Goal: Information Seeking & Learning: Learn about a topic

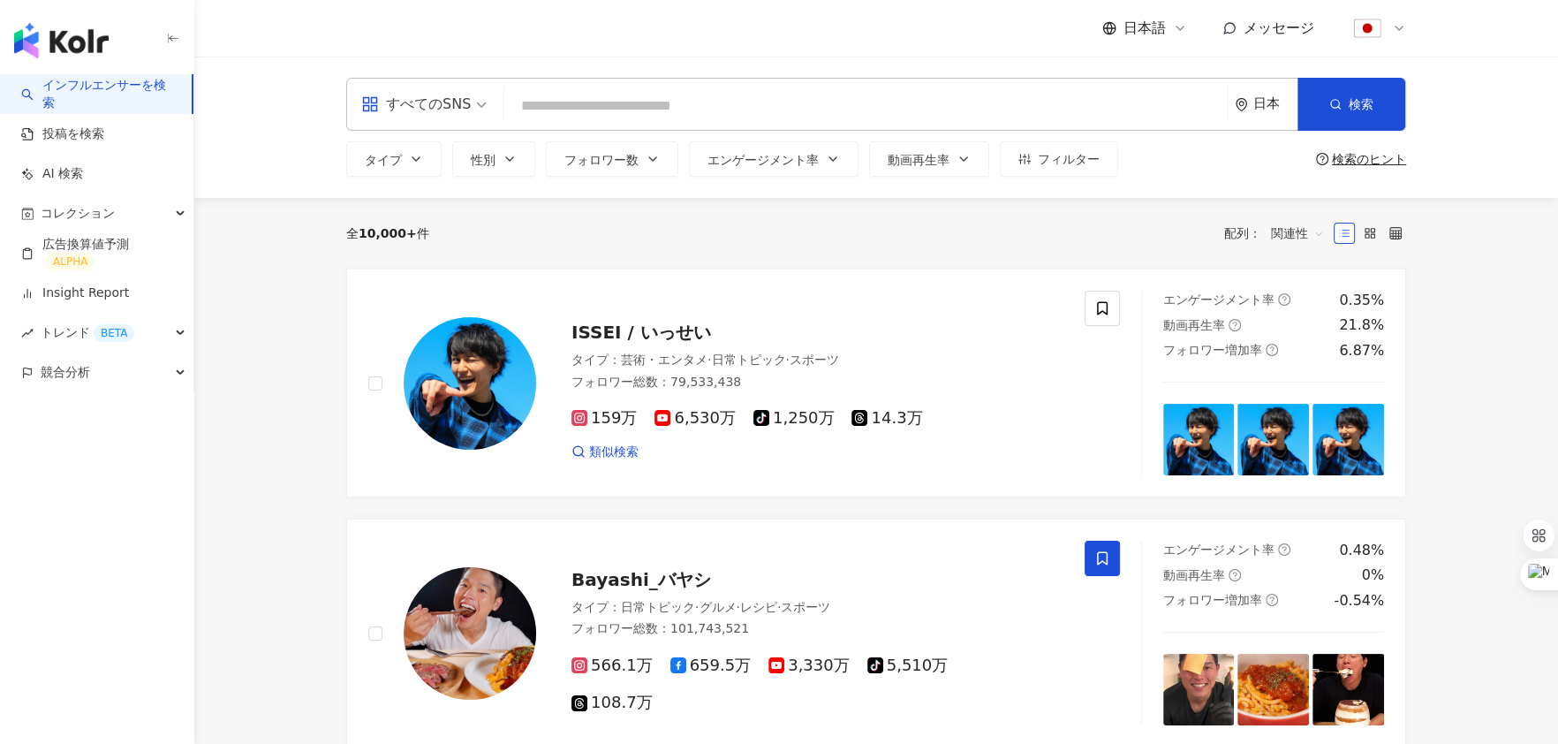
click at [646, 105] on input "search" at bounding box center [865, 106] width 708 height 34
click at [428, 164] on button "タイプ" at bounding box center [393, 158] width 95 height 35
click at [639, 163] on button "フォロワー数" at bounding box center [612, 158] width 133 height 35
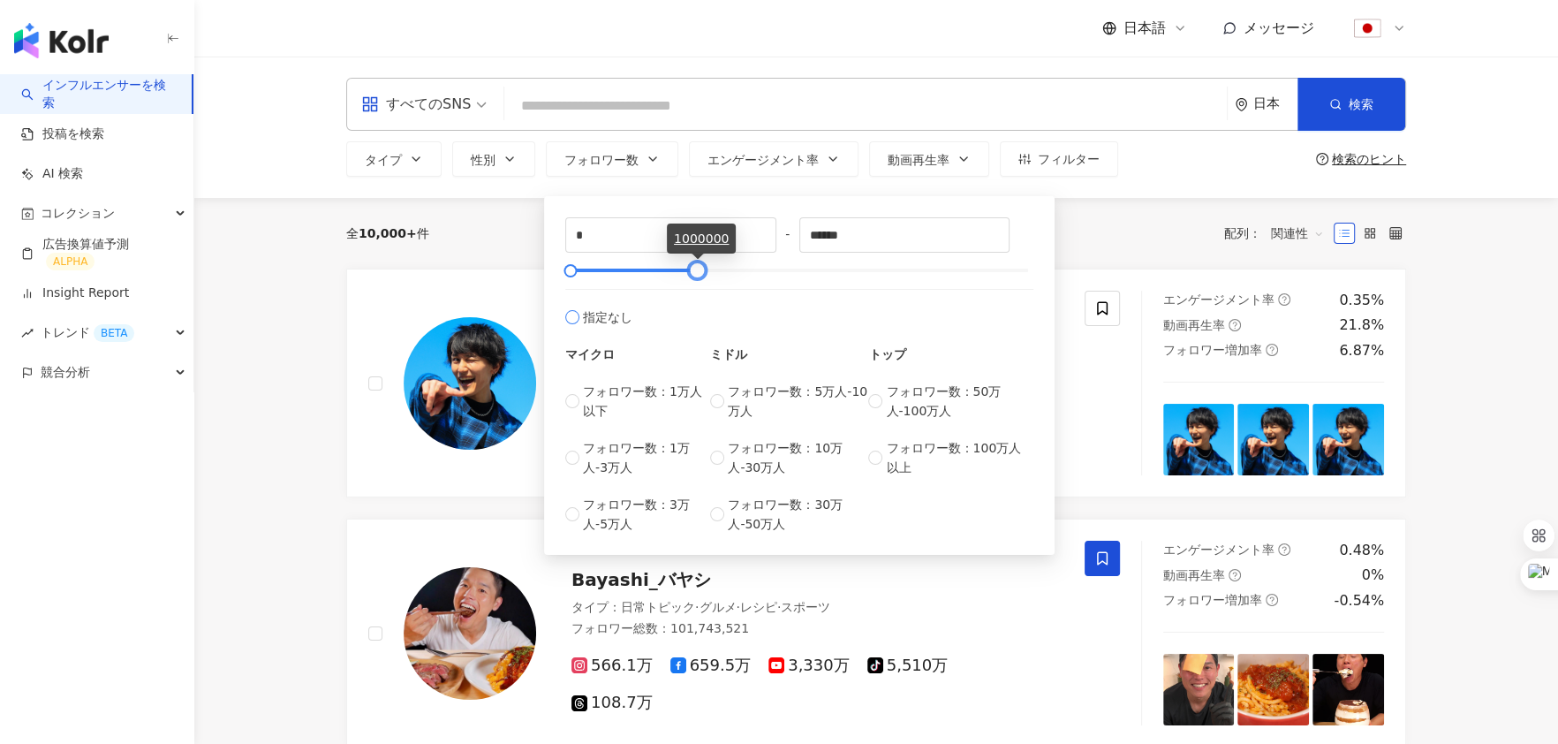
type input "******"
drag, startPoint x: 1028, startPoint y: 268, endPoint x: 693, endPoint y: 301, distance: 337.4
click at [693, 301] on div "* - ****** 指定なし マイクロ フォロワー数：1万人以下 フォロワー数：1万人-3万人 フォロワー数：3万人-5万人 ミドル フォロワー数：5万人-…" at bounding box center [799, 375] width 468 height 316
type input "******"
drag, startPoint x: 568, startPoint y: 269, endPoint x: 632, endPoint y: 276, distance: 63.9
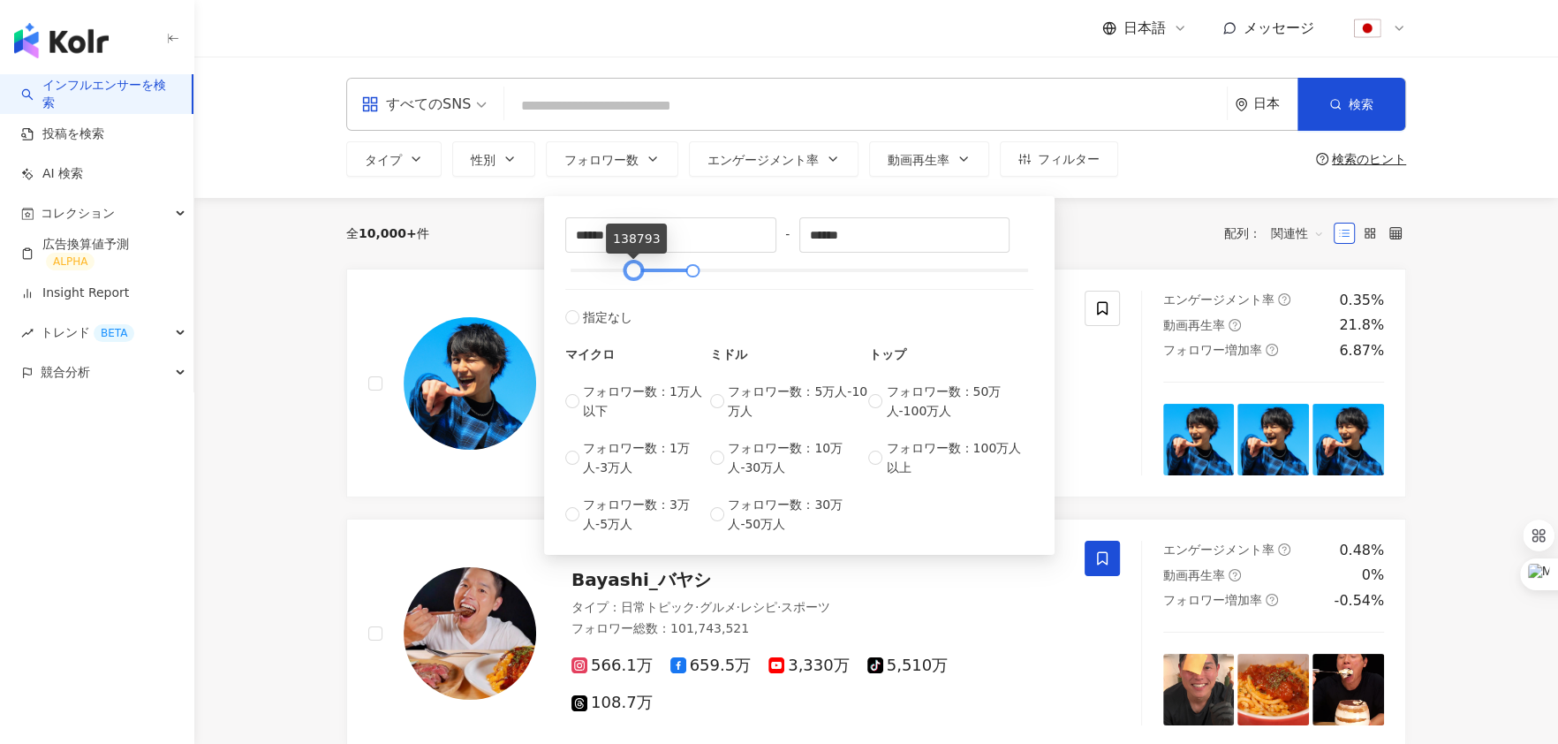
click at [632, 276] on div at bounding box center [634, 271] width 10 height 10
drag, startPoint x: 693, startPoint y: 268, endPoint x: 731, endPoint y: 287, distance: 41.9
click at [731, 287] on div "****** - ****** 指定なし マイクロ フォロワー数：1万人以下 フォロワー数：1万人-3万人 フォロワー数：3万人-5万人 ミドル フォロワー数…" at bounding box center [799, 375] width 468 height 316
type input "******"
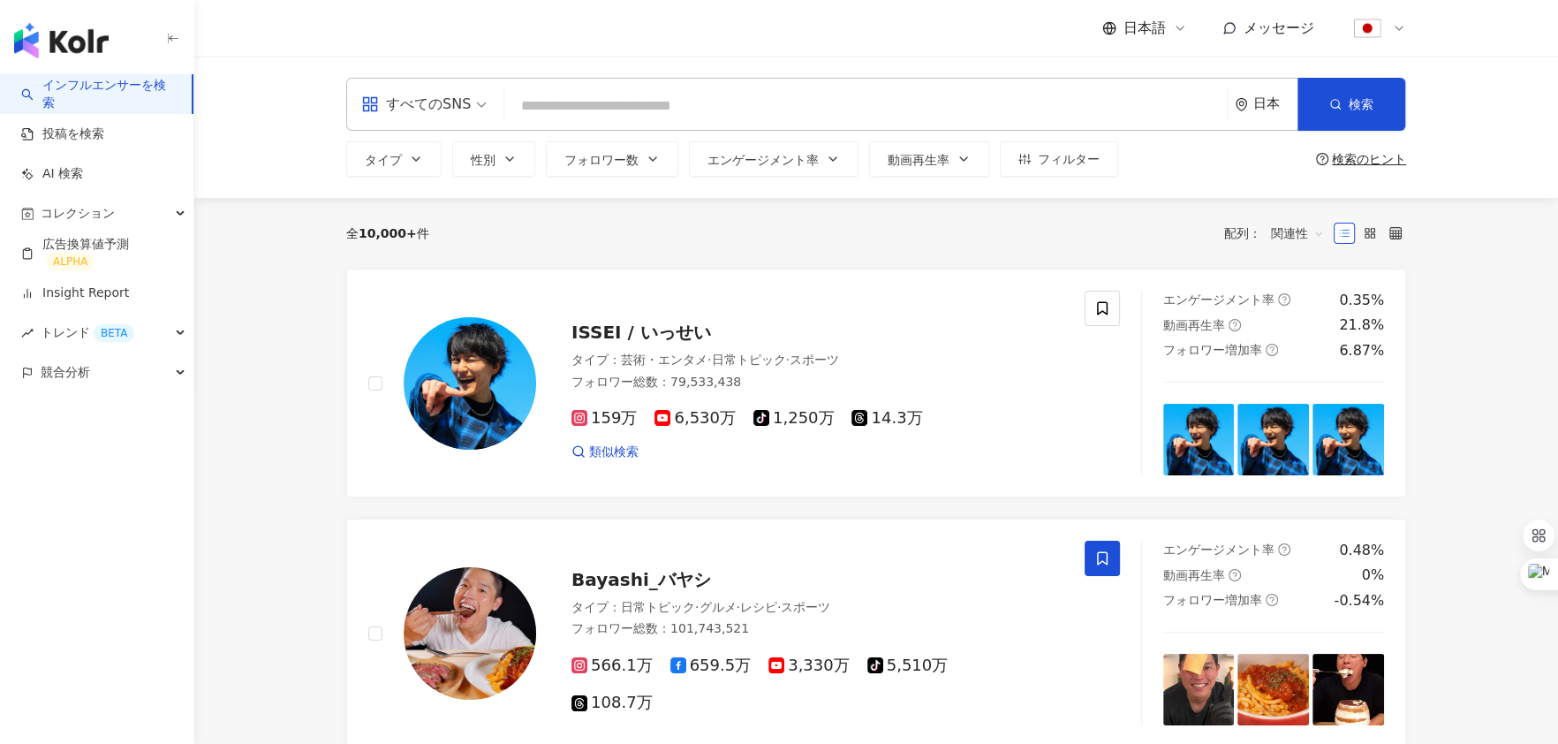
click at [1138, 194] on div "すべてのSNS 日本 検索 タイプ 性別 フォロワー数 エンゲージメント率 動画再生率 フィルター ****** - ****** 指定なし マイクロ フォロ…" at bounding box center [876, 127] width 1364 height 141
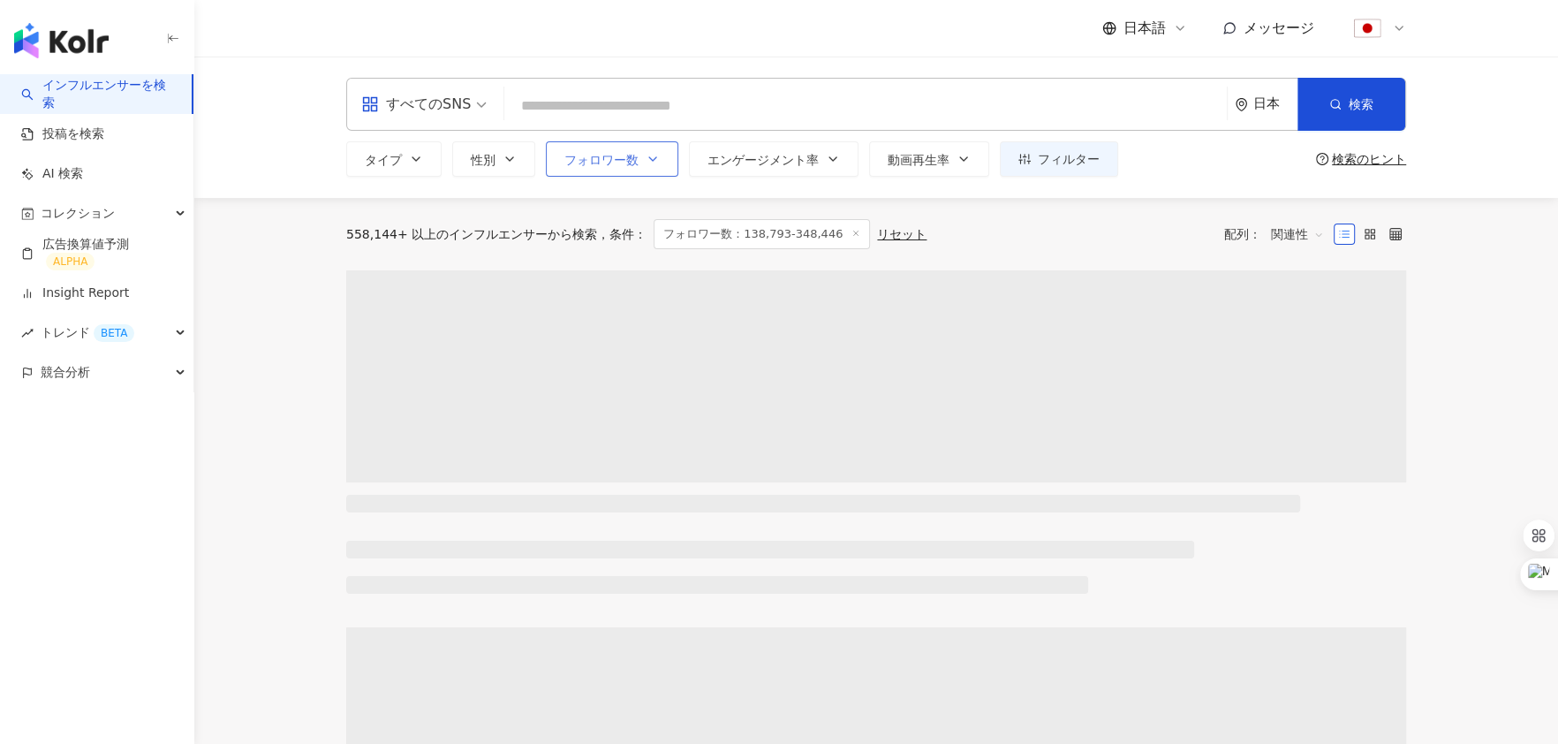
click at [653, 157] on icon "button" at bounding box center [652, 159] width 7 height 4
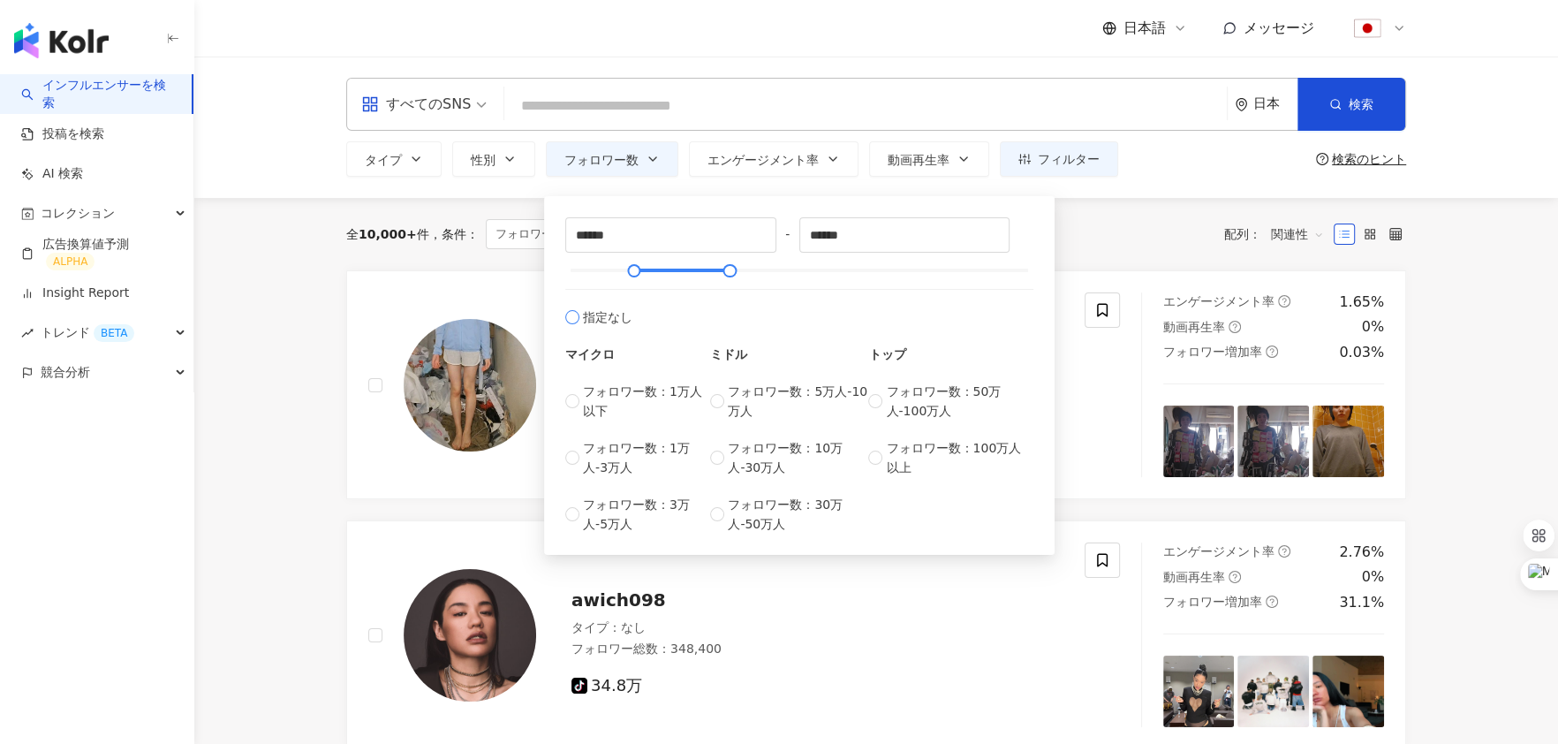
type input "*"
type input "*******"
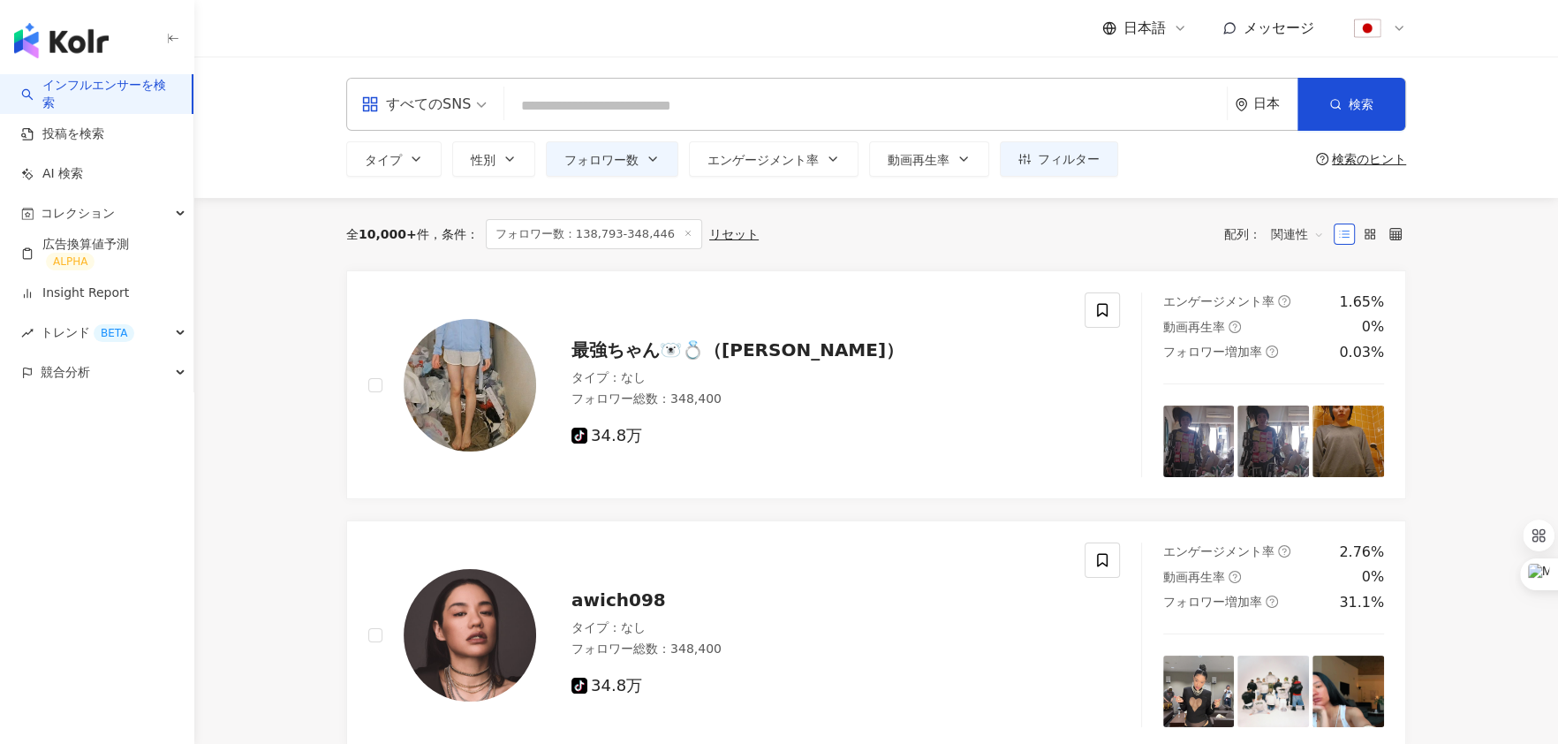
click at [1108, 226] on div "全 10,000+ 件 条件 ： フォロワー数：138,793-348,446 リセット 配列： 関連性" at bounding box center [876, 234] width 1060 height 30
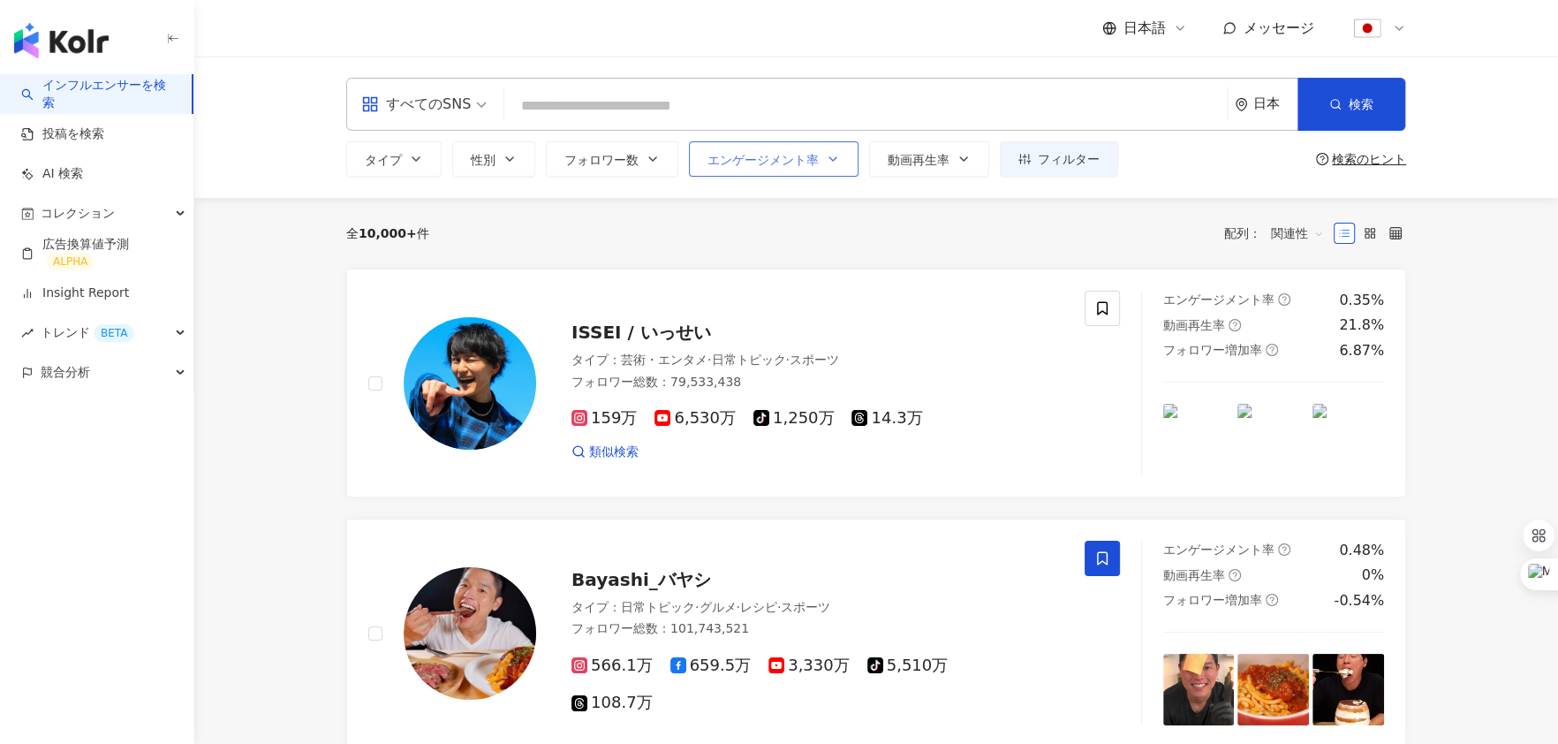
click at [789, 161] on span "エンゲージメント率" at bounding box center [763, 160] width 111 height 14
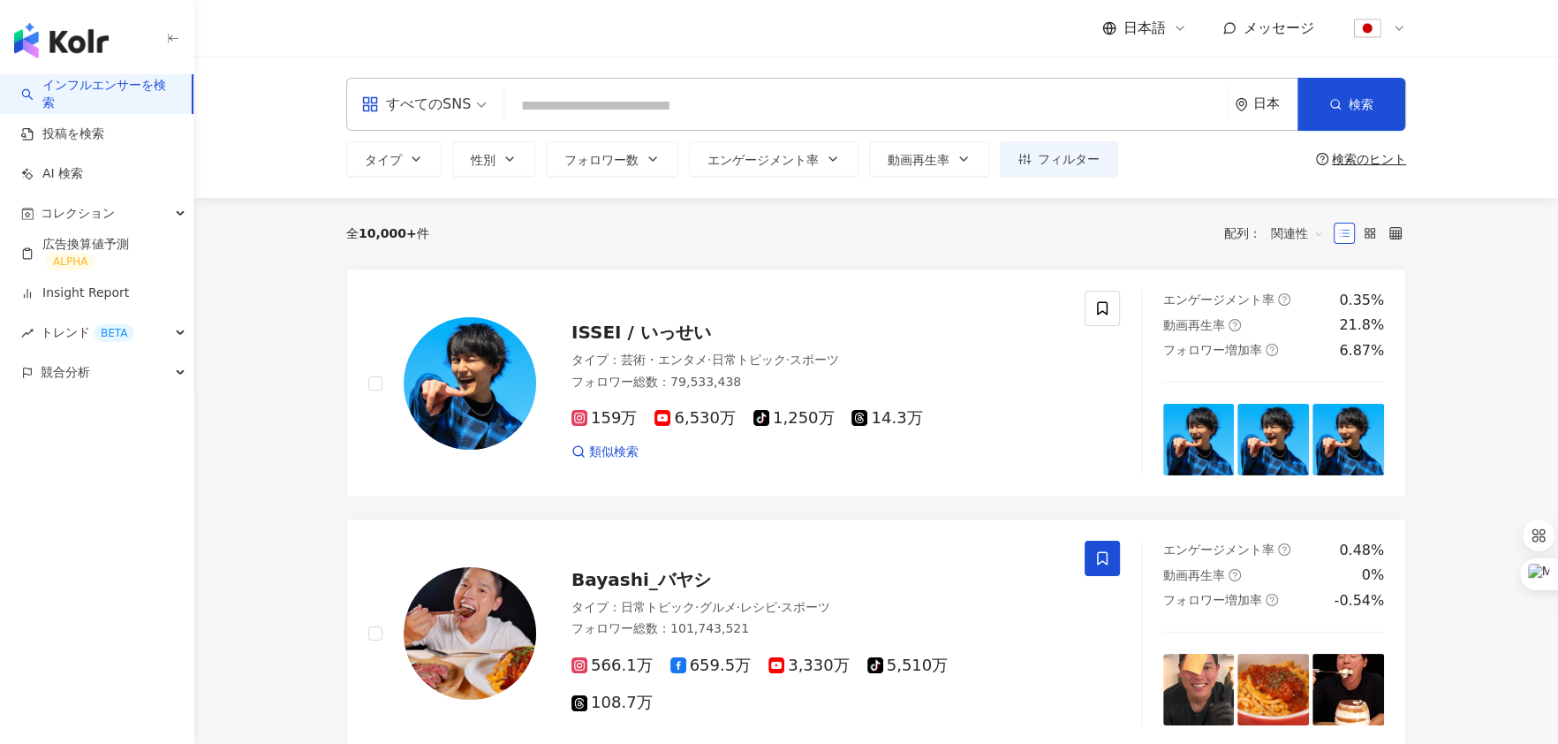
click at [1104, 228] on div "全 10,000+ 件 配列： 関連性" at bounding box center [876, 233] width 1060 height 28
click at [1271, 102] on div "日本" at bounding box center [1275, 103] width 44 height 15
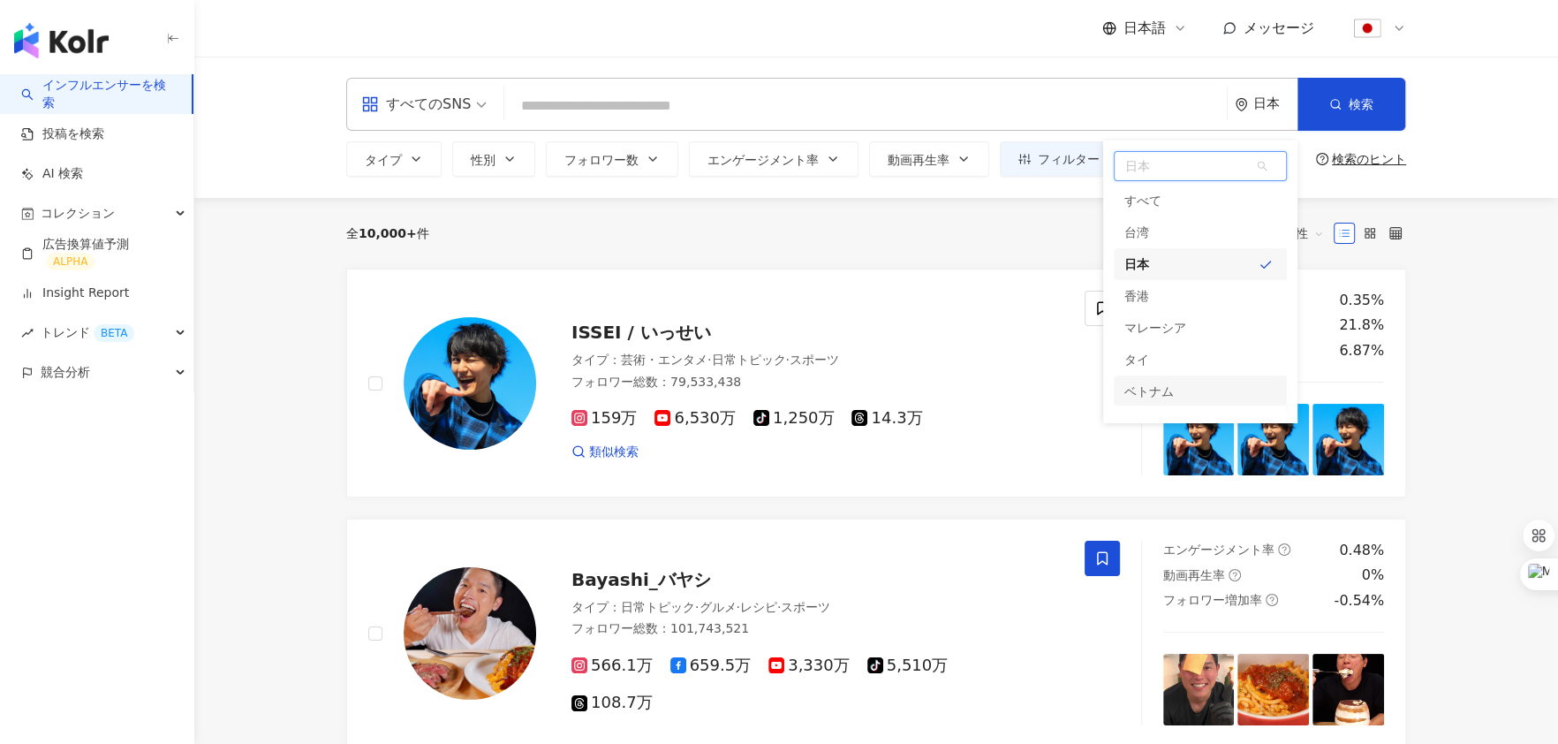
click at [1176, 389] on div "ベトナム" at bounding box center [1200, 391] width 173 height 32
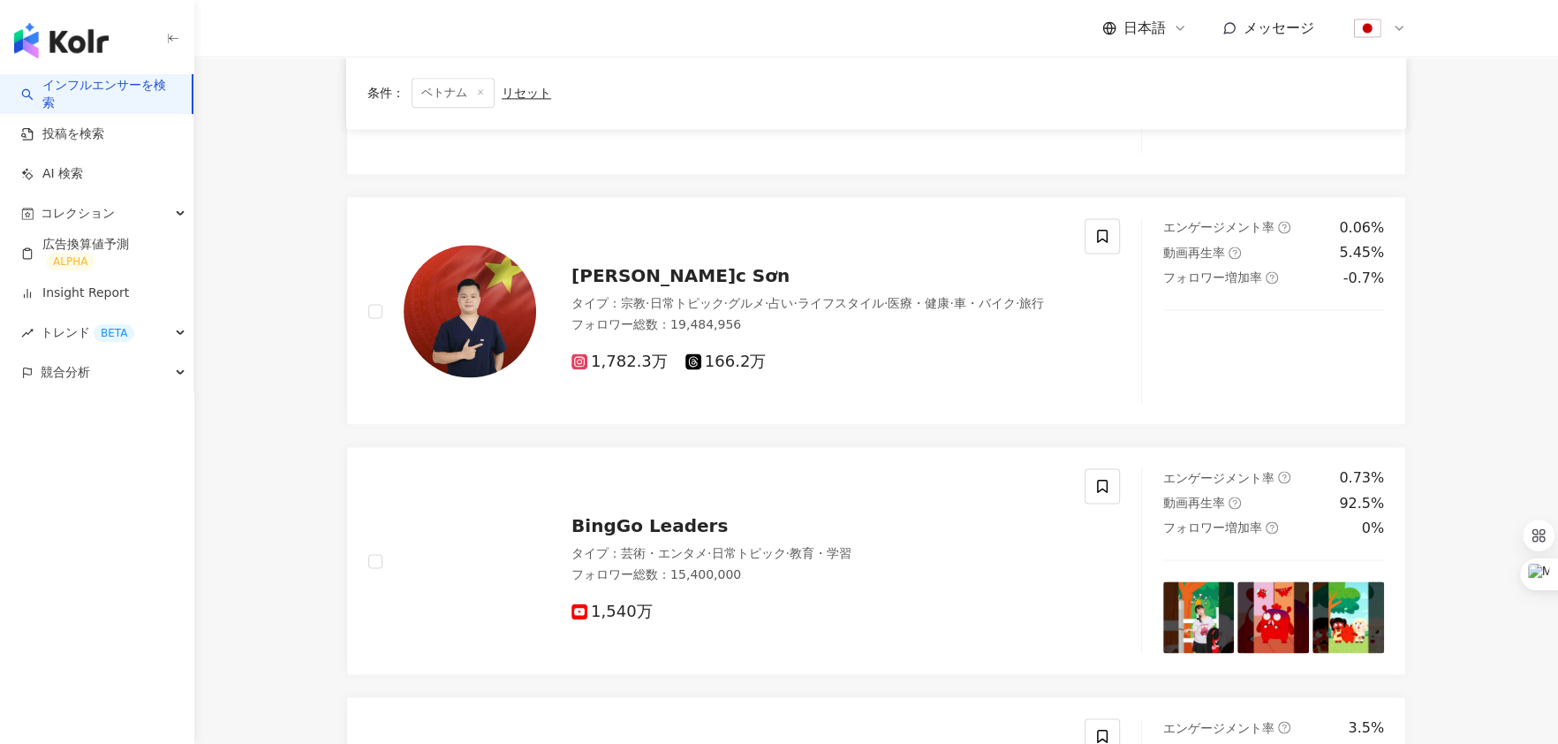
scroll to position [2226, 0]
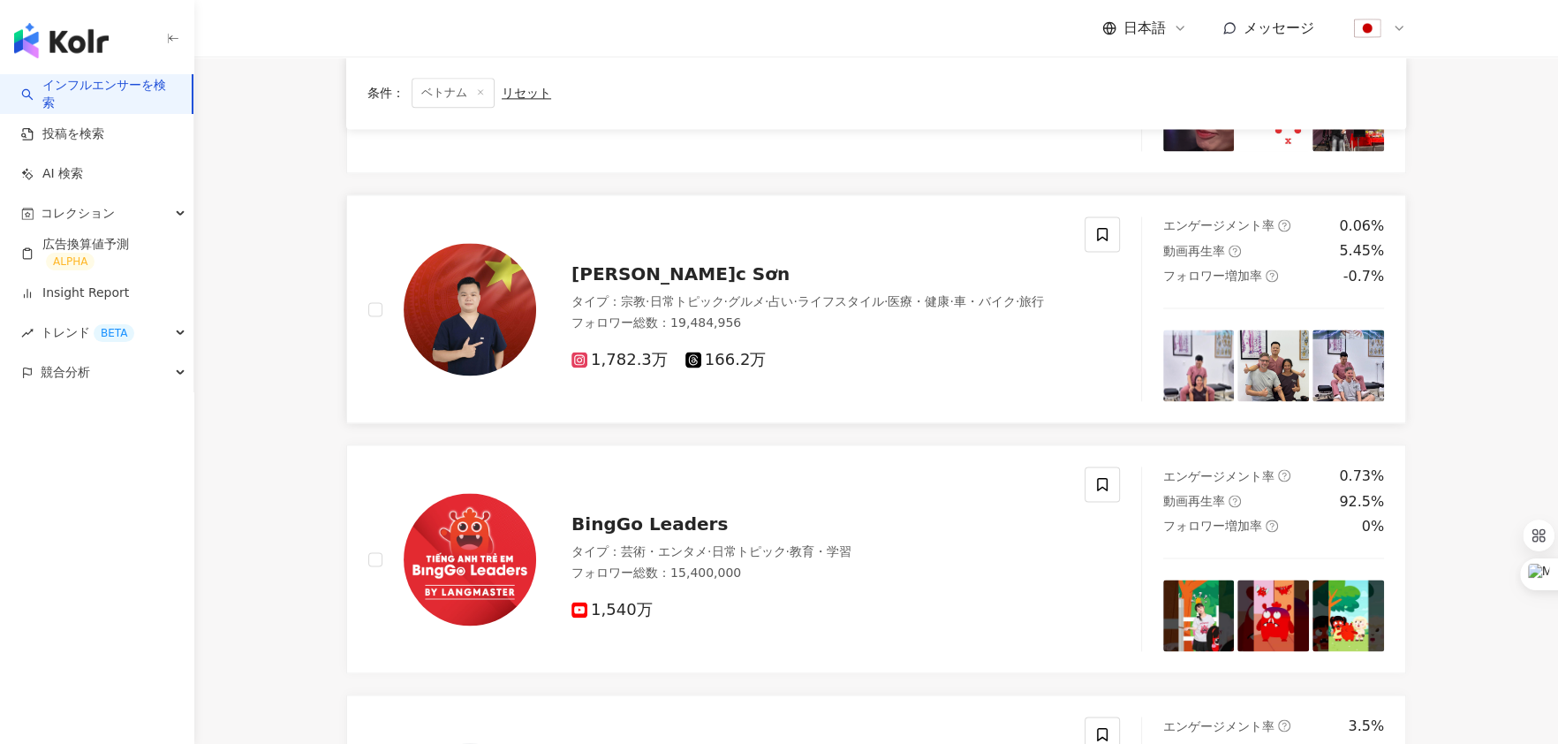
click at [659, 263] on span "Vũ Ngọc Sơn" at bounding box center [681, 273] width 218 height 21
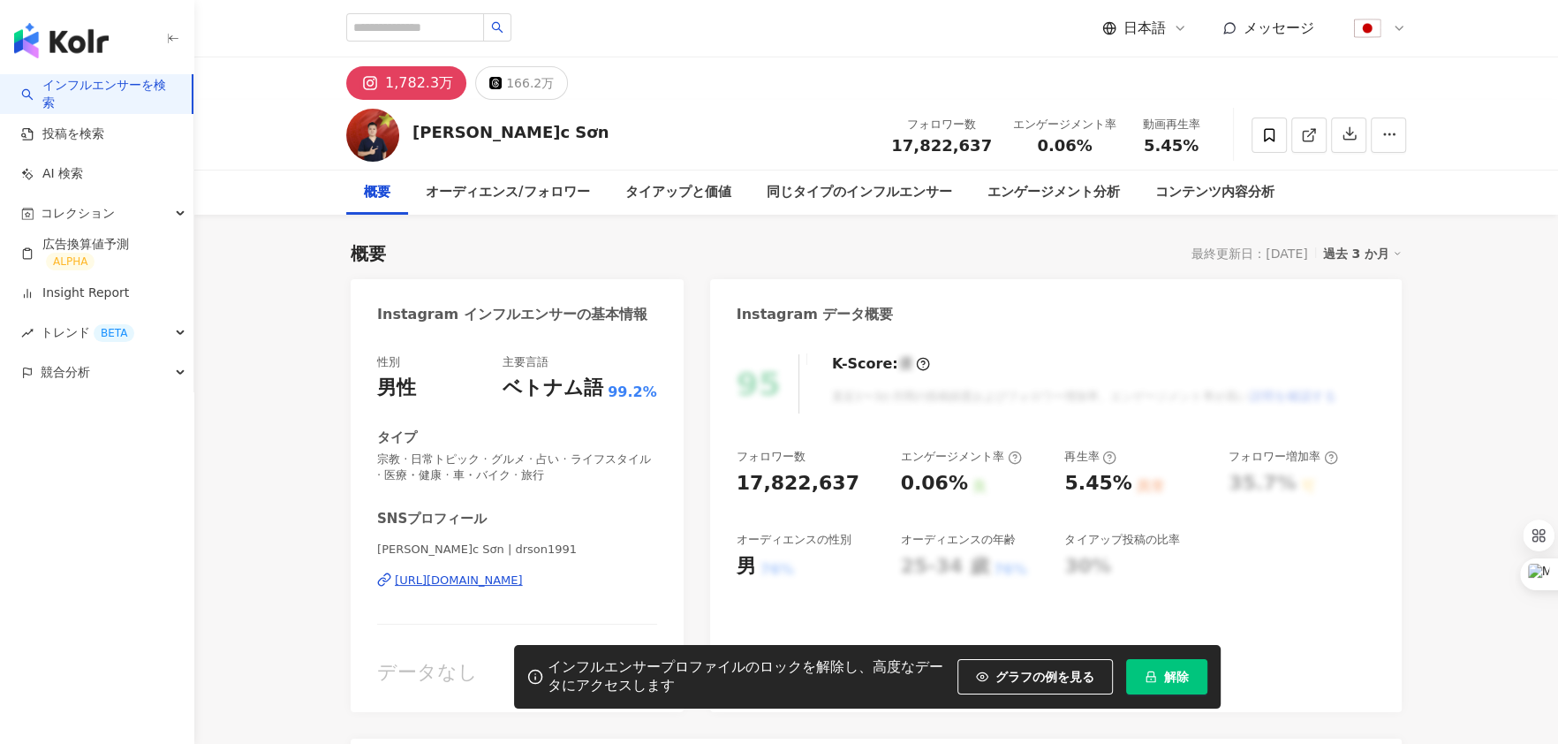
click at [1174, 671] on span "解除" at bounding box center [1176, 677] width 25 height 14
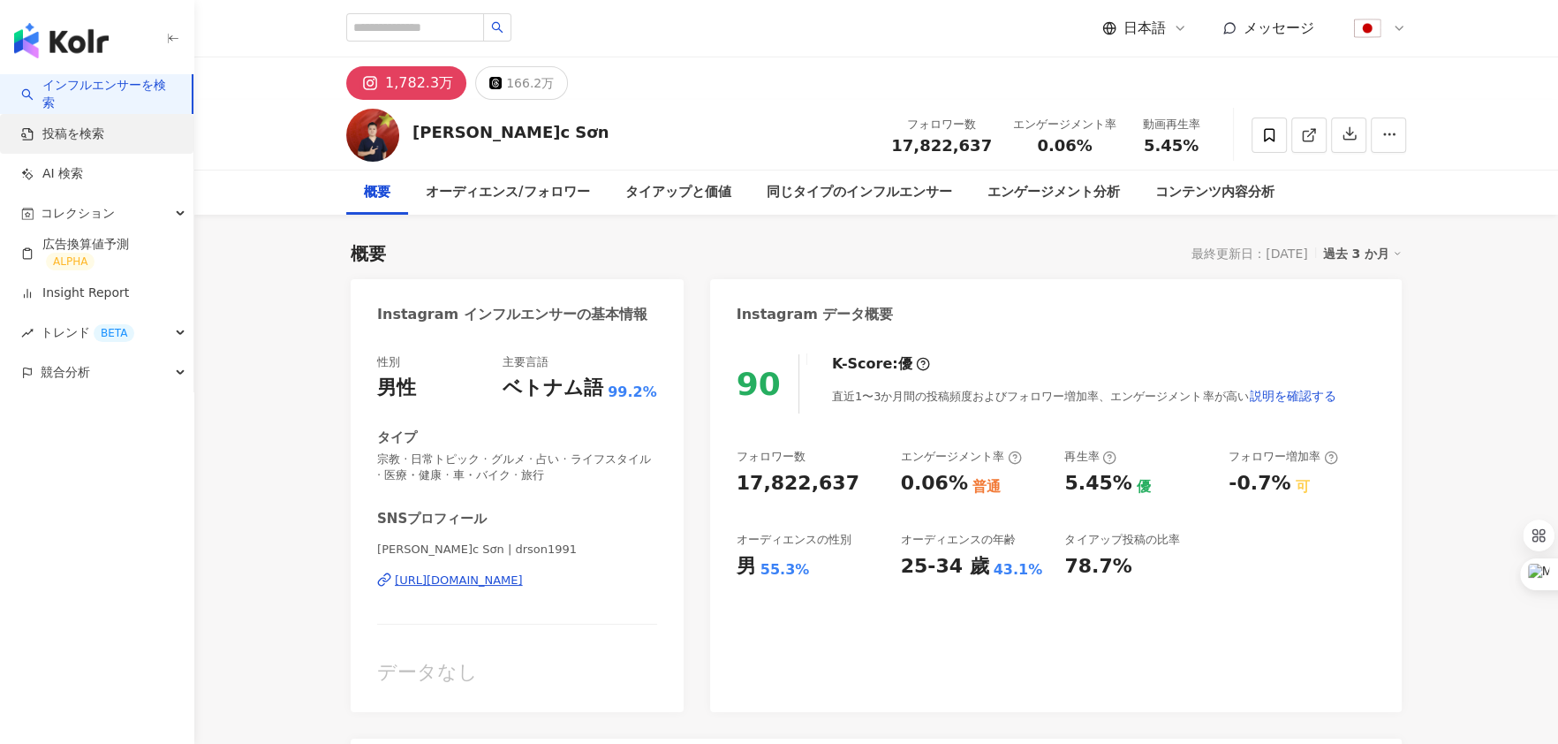
click at [104, 130] on link "投稿を検索" at bounding box center [62, 134] width 83 height 18
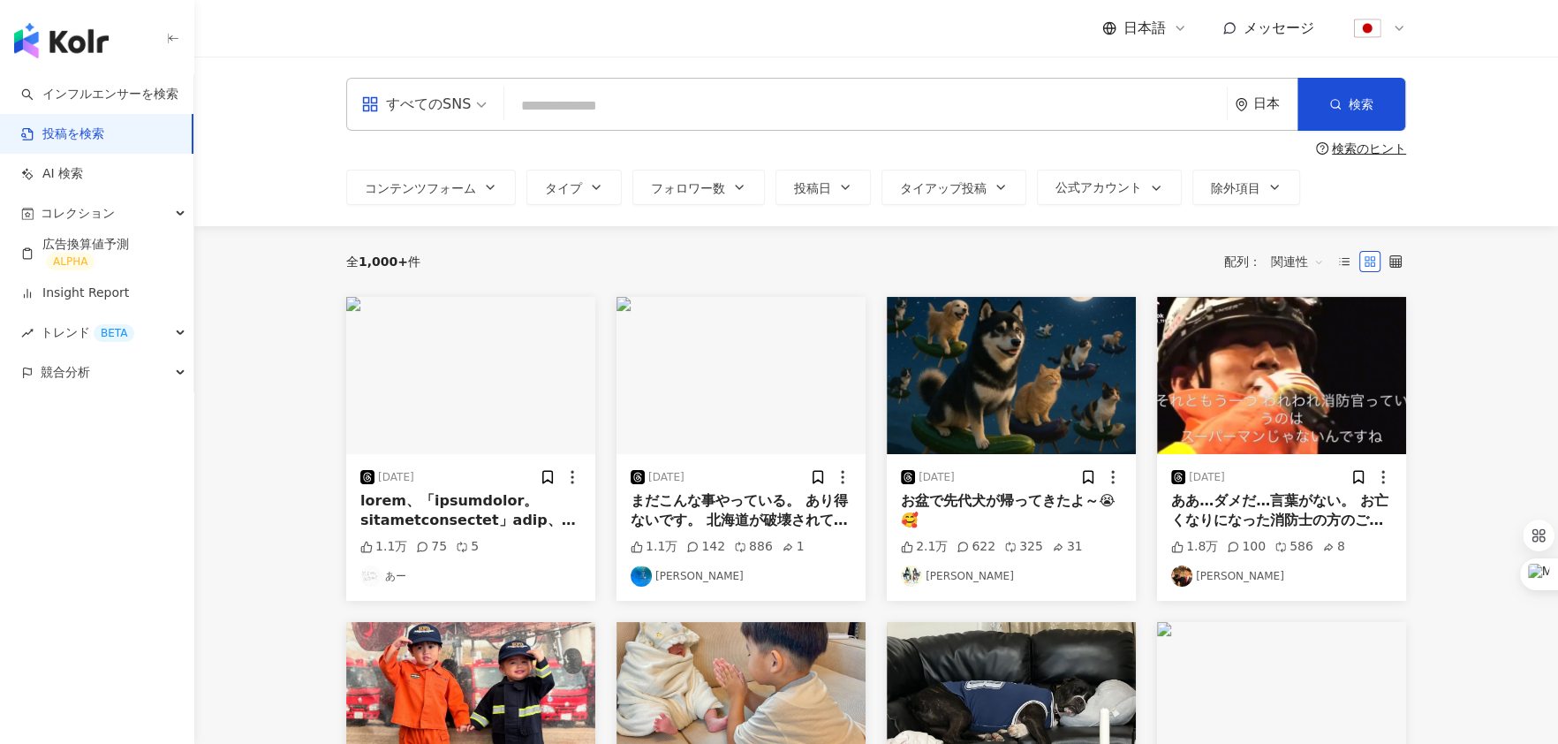
click at [1259, 111] on div "日本" at bounding box center [1275, 103] width 44 height 15
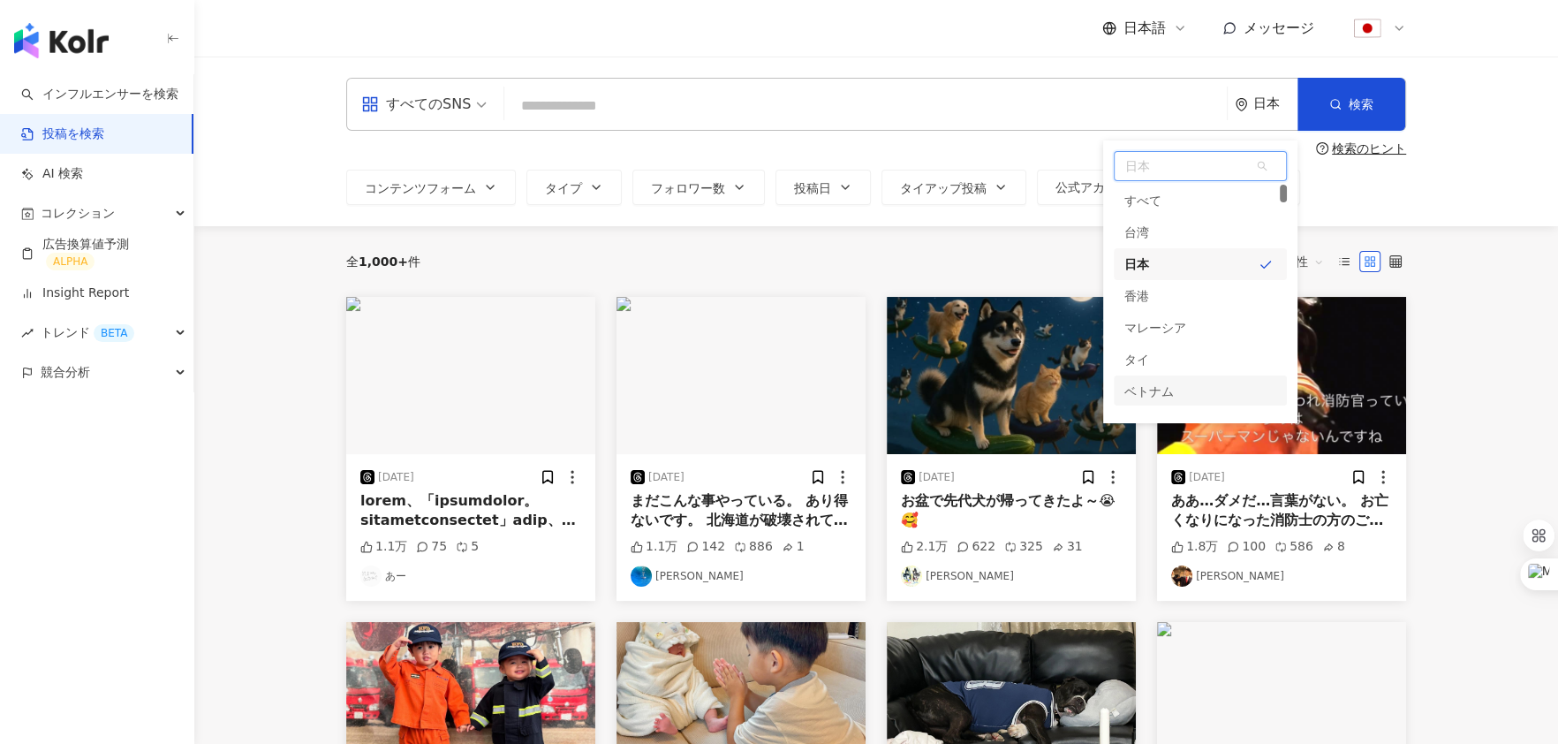
click at [1158, 380] on div "ベトナム" at bounding box center [1149, 391] width 49 height 32
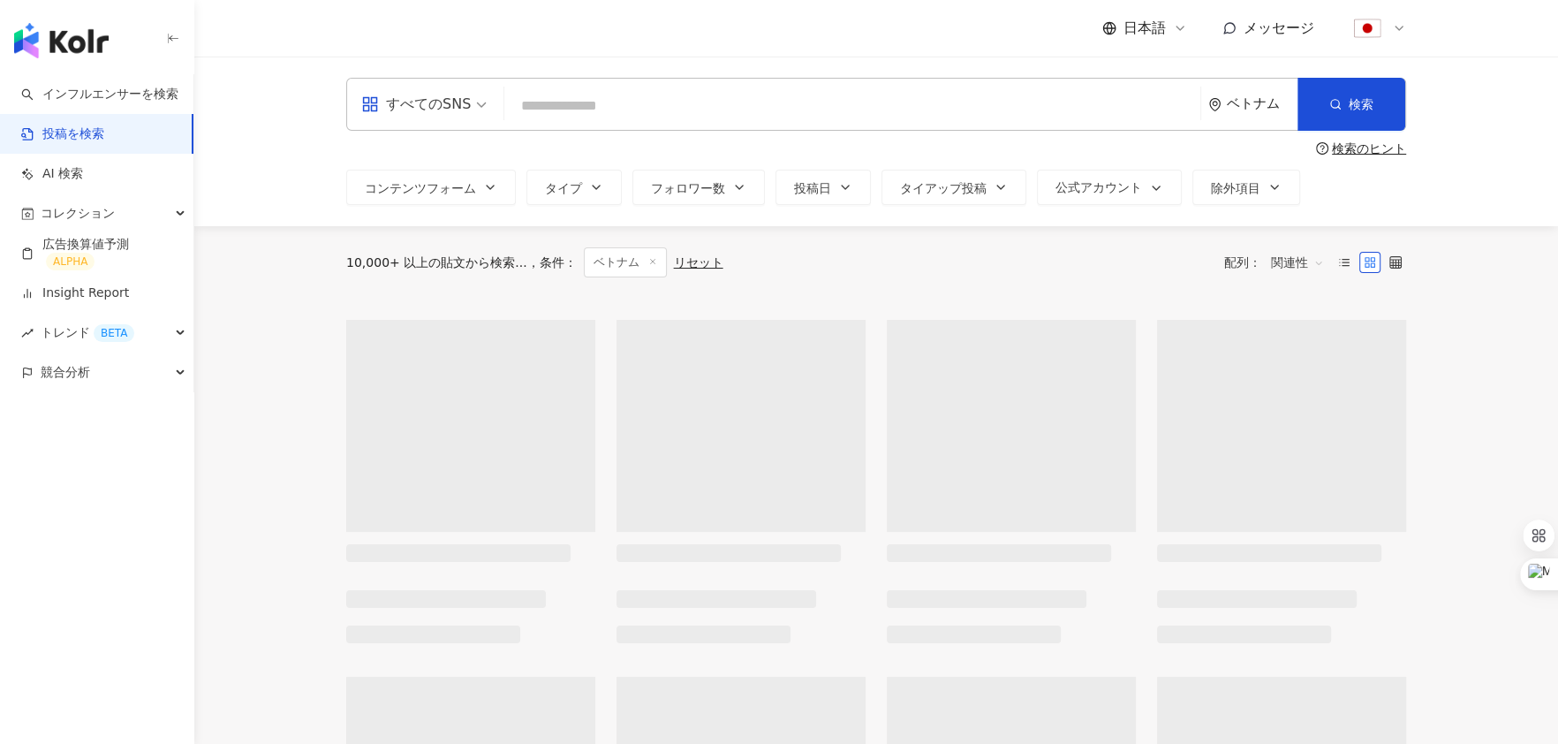
click at [754, 98] on input "search" at bounding box center [852, 106] width 682 height 38
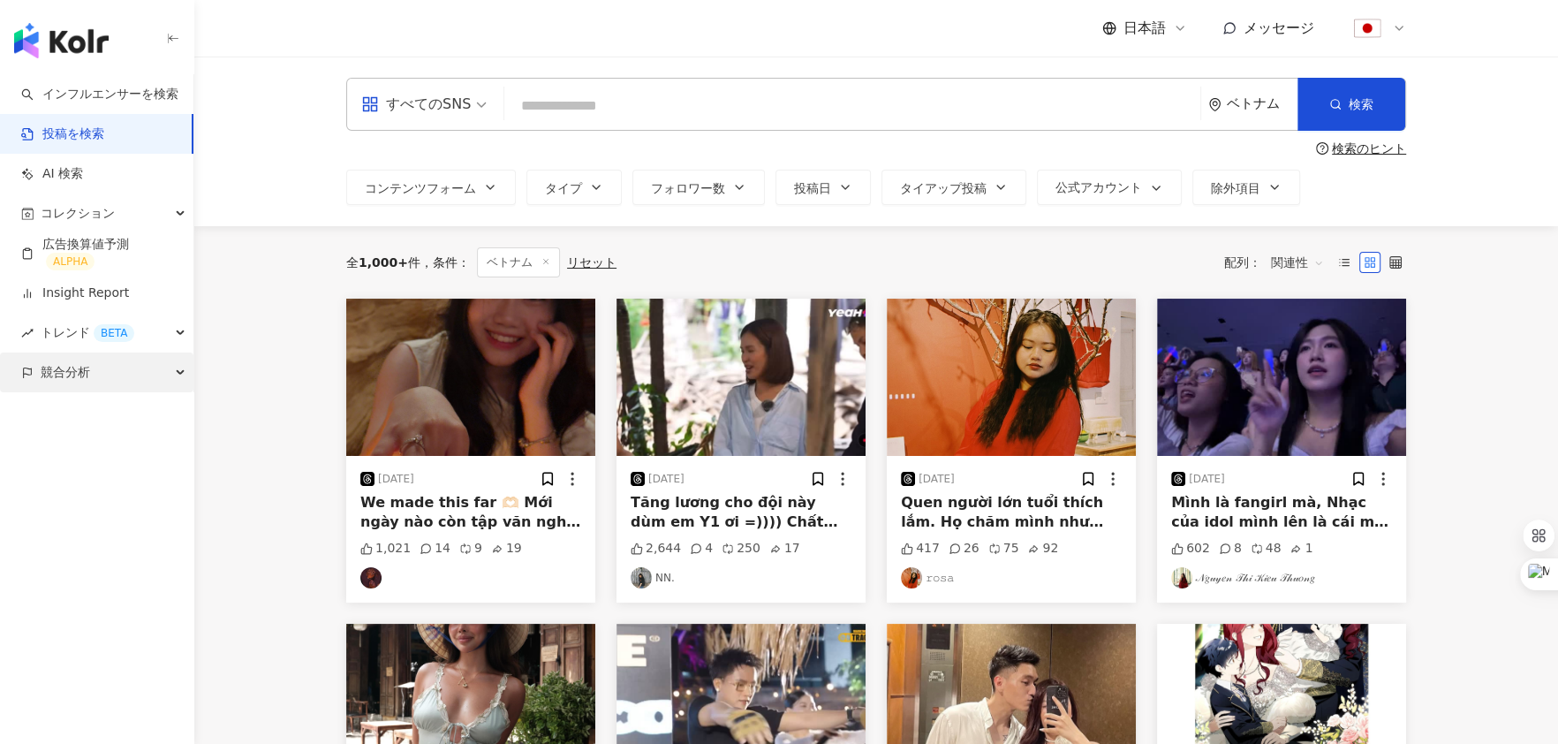
click at [71, 367] on span "競合分析" at bounding box center [65, 372] width 49 height 40
click at [102, 412] on link "アカウント分析" at bounding box center [85, 413] width 87 height 18
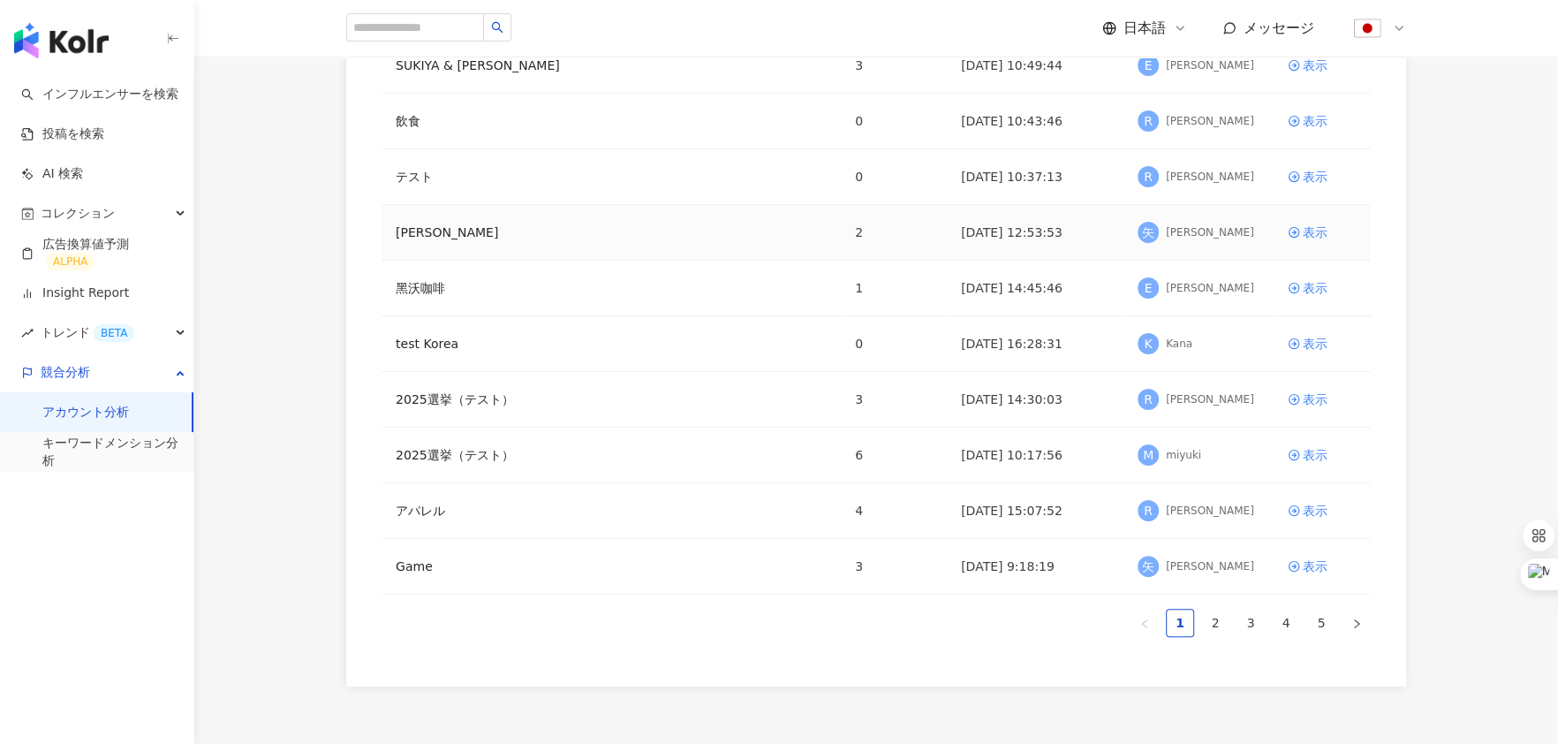
scroll to position [247, 0]
click at [1219, 613] on link "2" at bounding box center [1215, 621] width 27 height 27
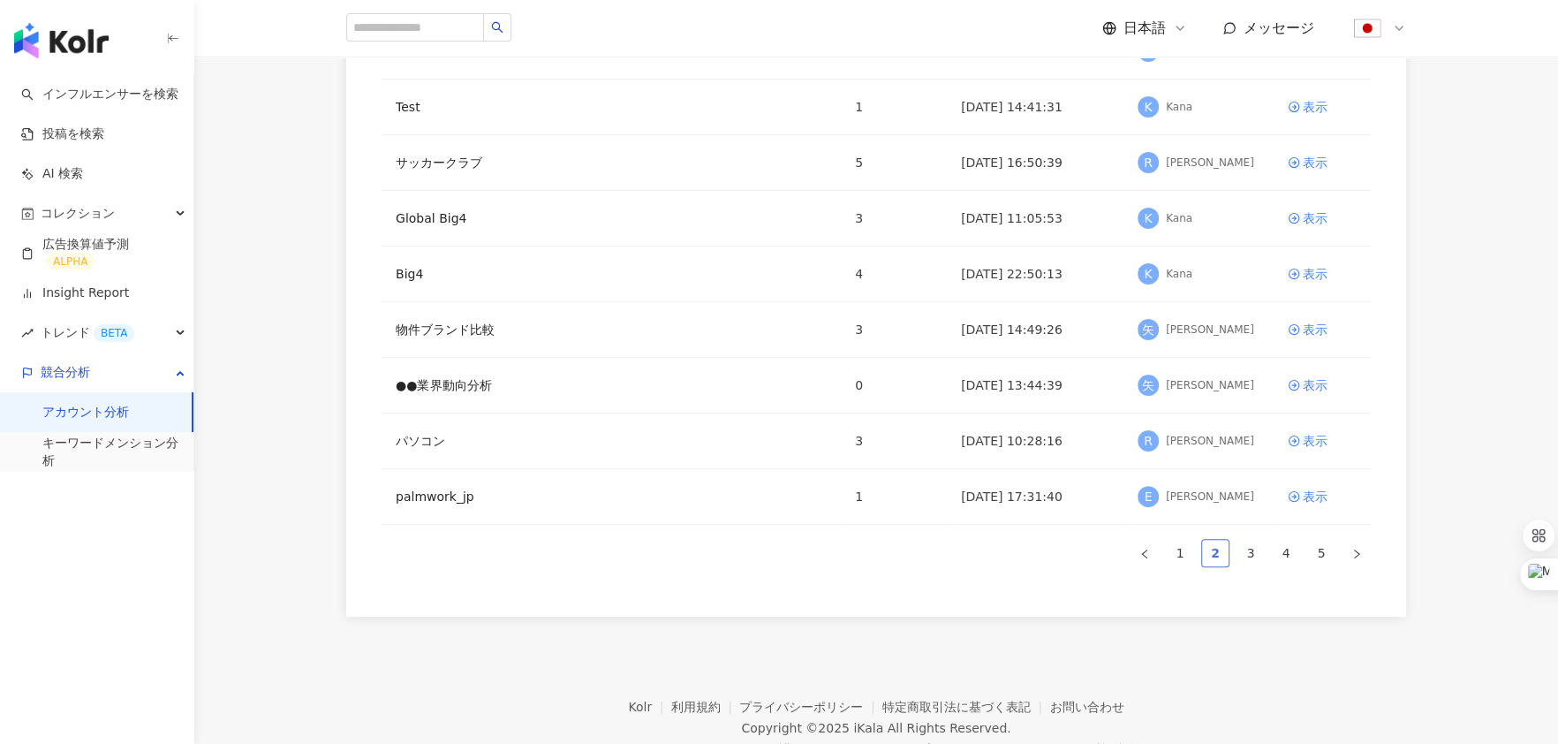
scroll to position [319, 0]
click at [1253, 543] on link "3" at bounding box center [1251, 549] width 27 height 27
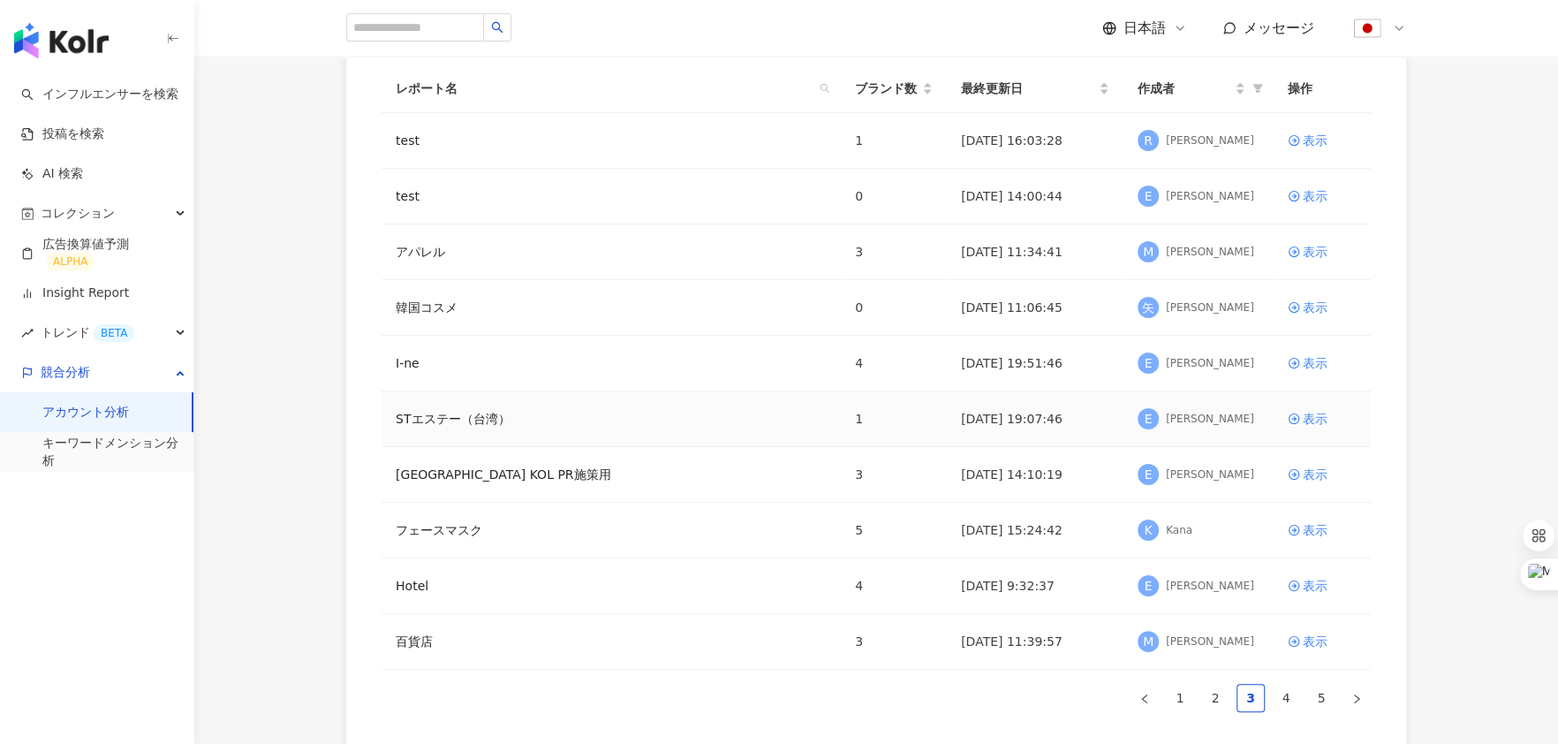
scroll to position [172, 0]
click at [433, 521] on link "フェースマスク" at bounding box center [439, 528] width 87 height 19
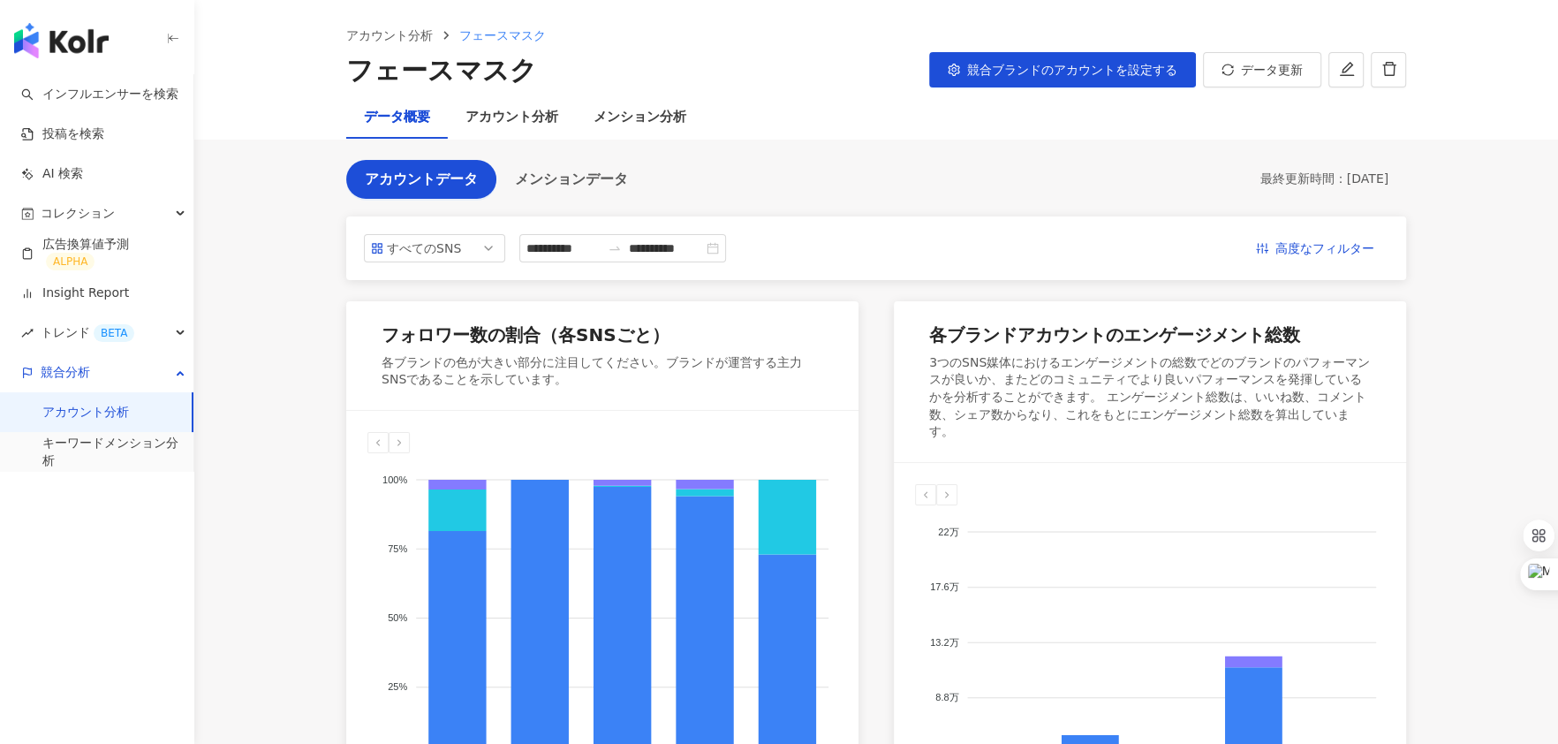
scroll to position [59, 0]
click at [1033, 65] on span "競合ブランドのアカウントを設定する" at bounding box center [1072, 71] width 210 height 14
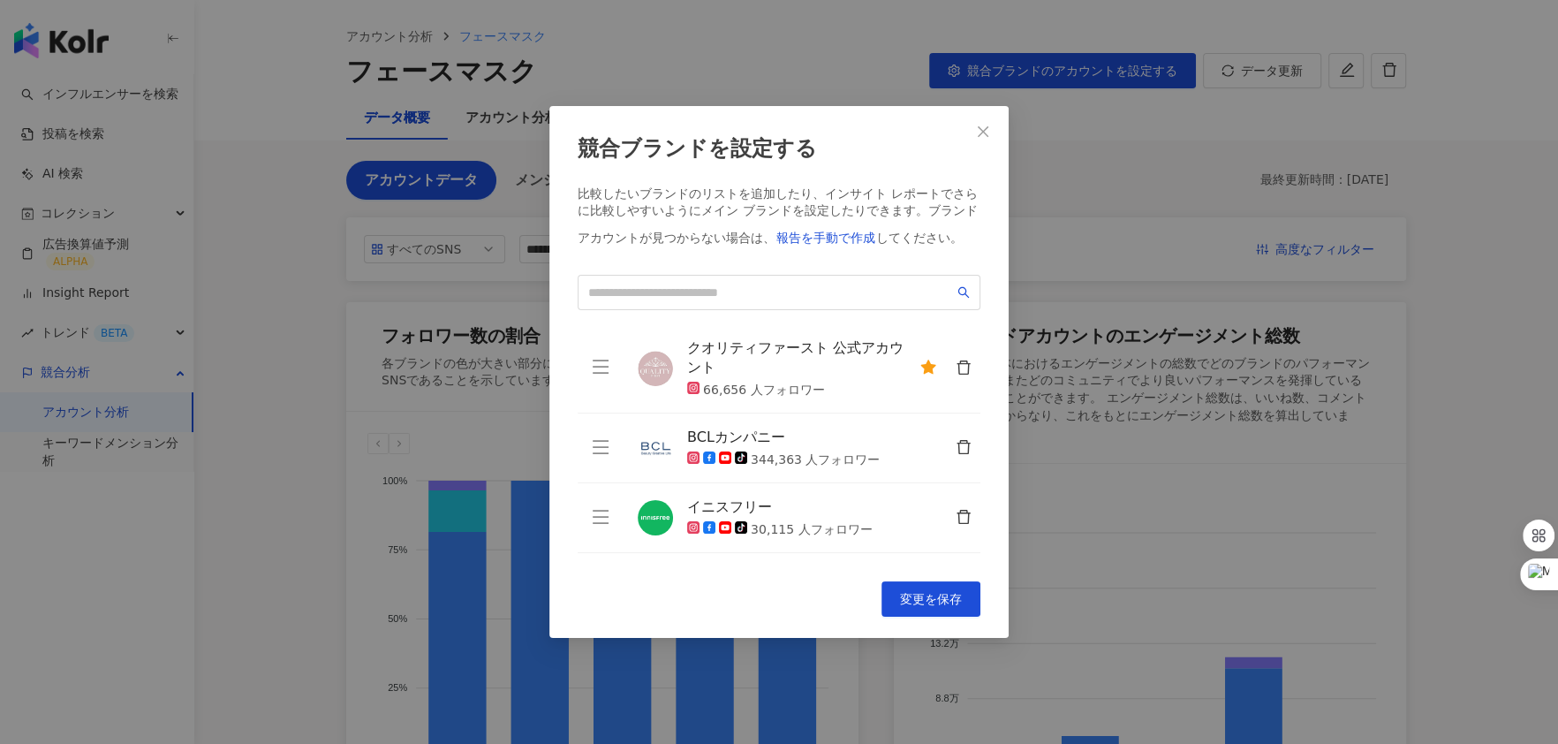
scroll to position [131, 0]
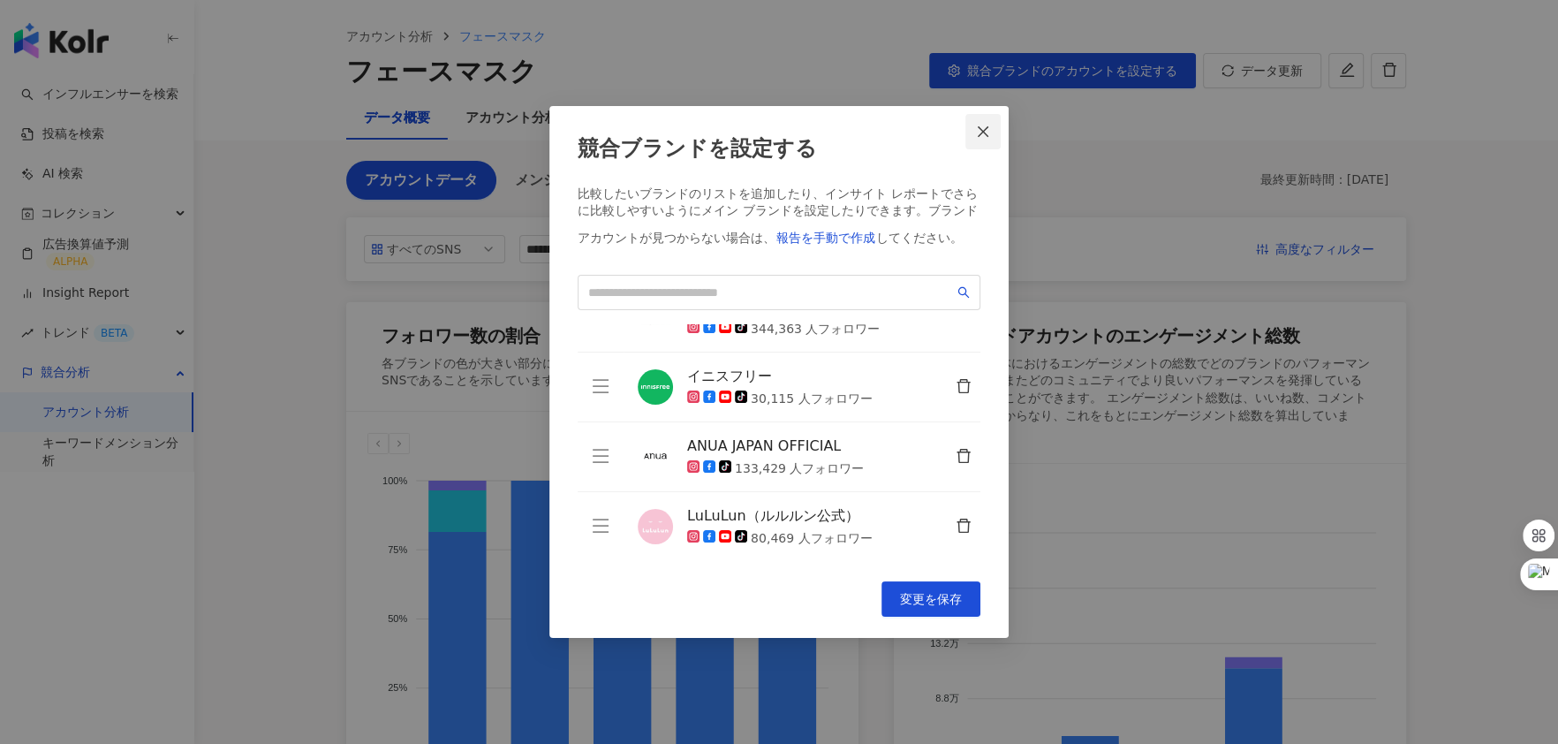
click at [989, 127] on icon "close" at bounding box center [983, 132] width 14 height 14
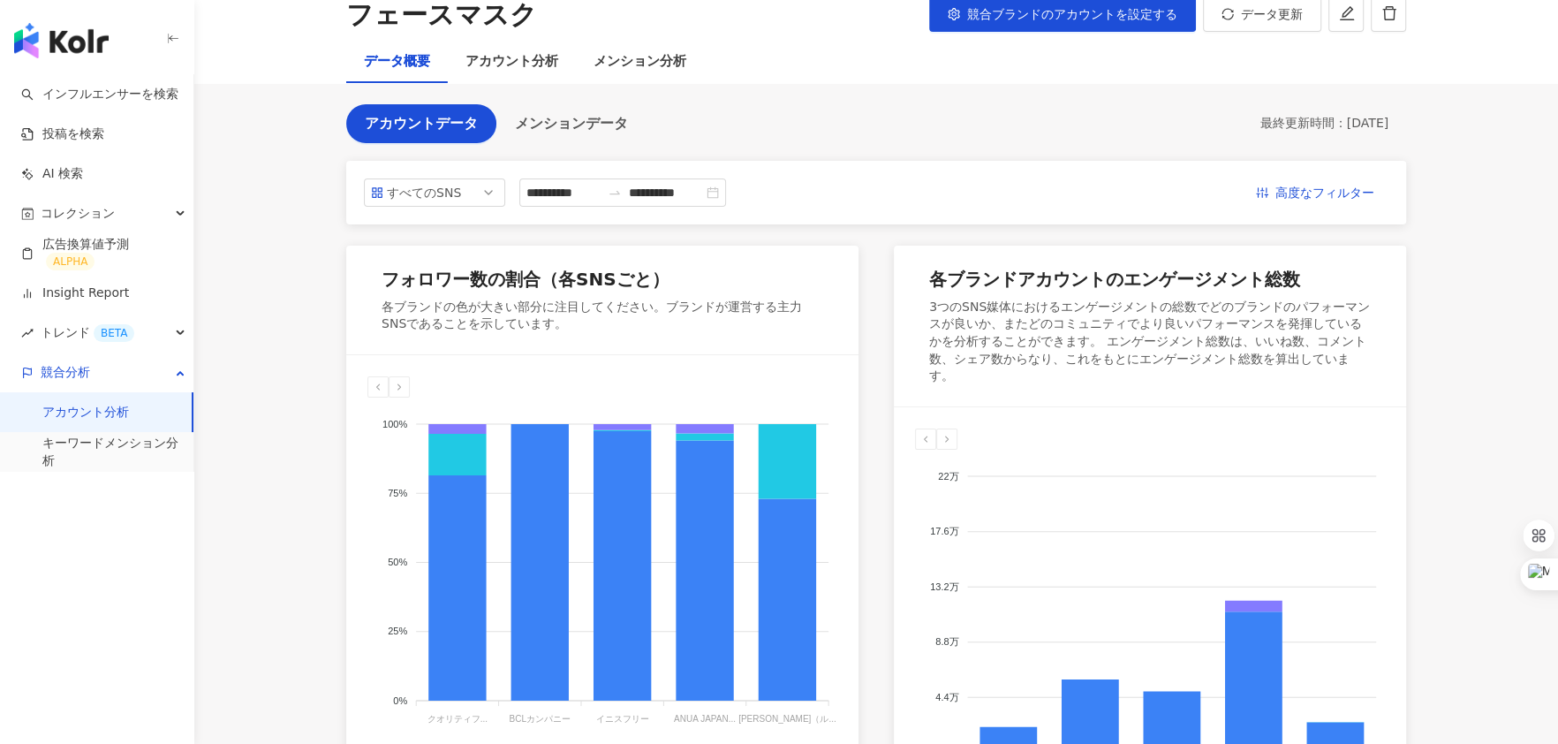
scroll to position [0, 0]
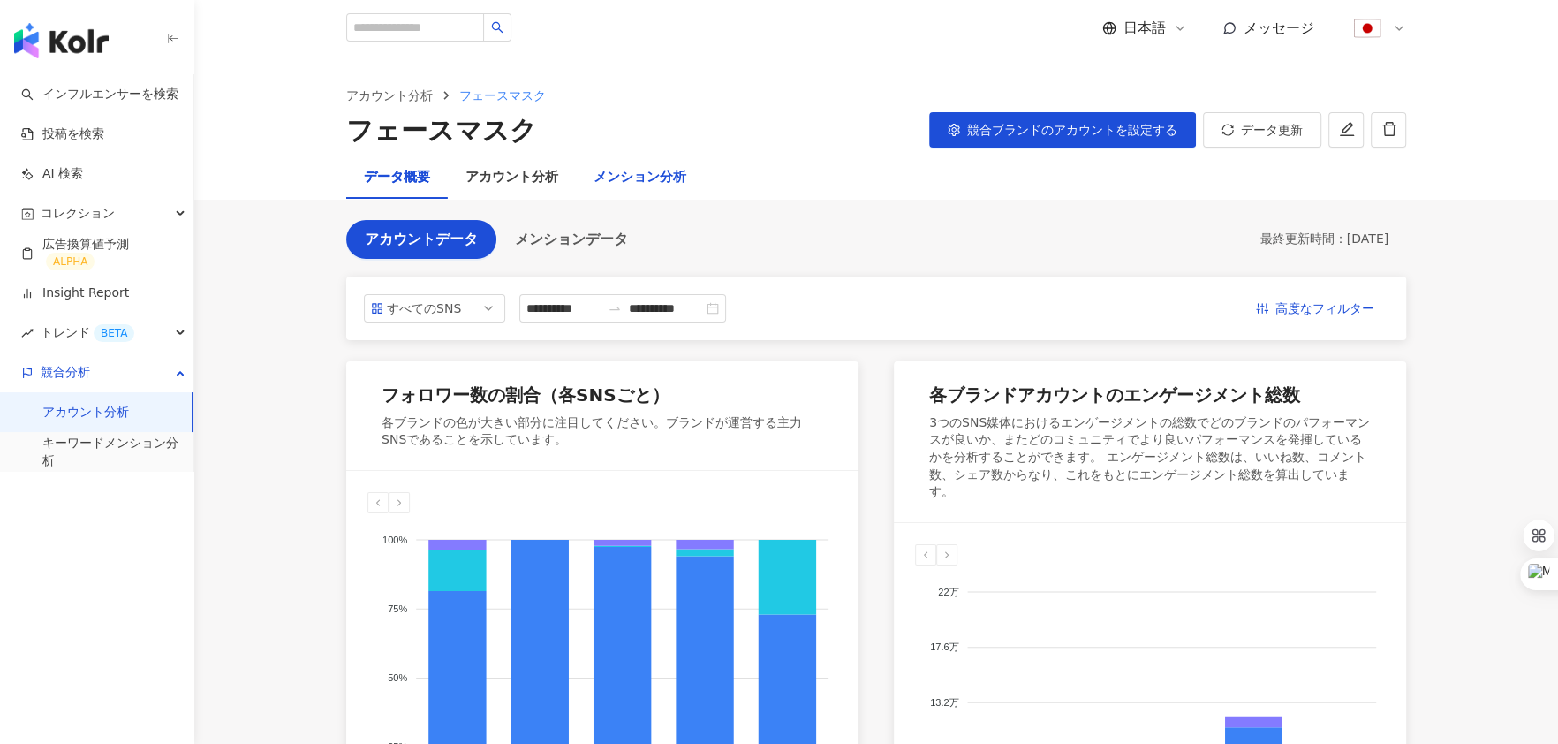
click at [640, 178] on div "メンション分析" at bounding box center [640, 177] width 93 height 21
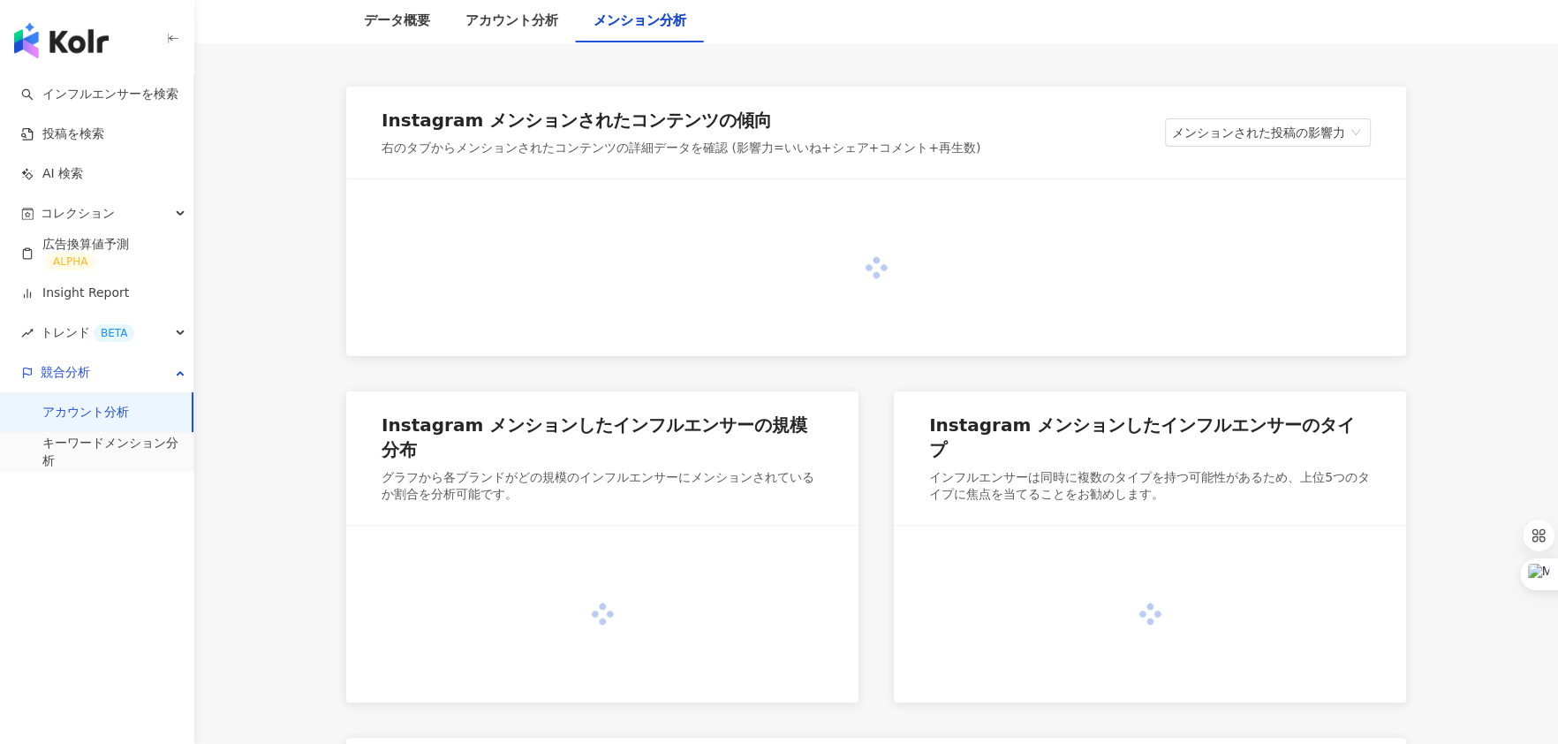
scroll to position [262, 0]
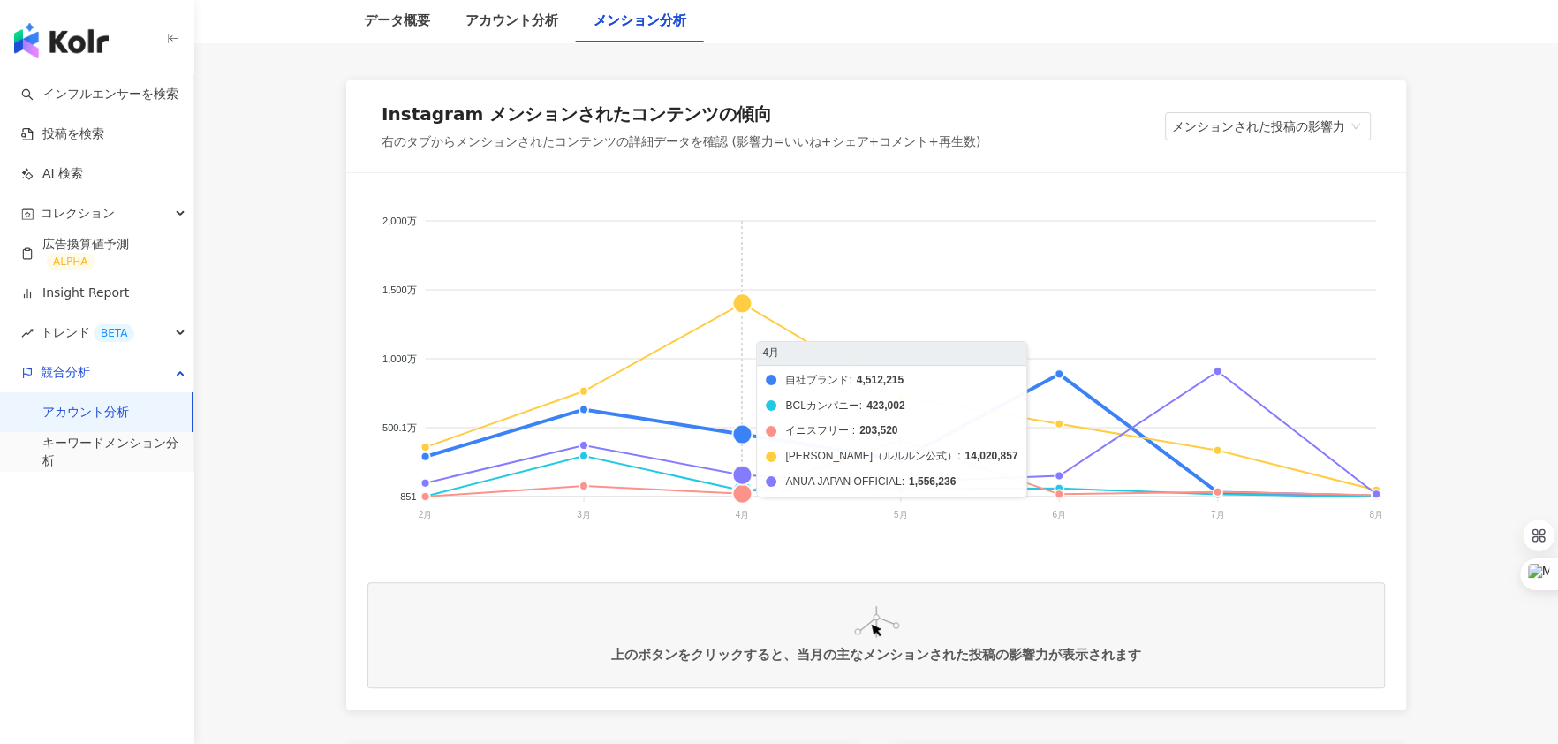
click at [738, 301] on foreignobject "自社ブランド BCLカンパニー イニスフリー LuLuLun（ルルルン公式） ANUA JAPAN OFFICIAL" at bounding box center [876, 370] width 1018 height 353
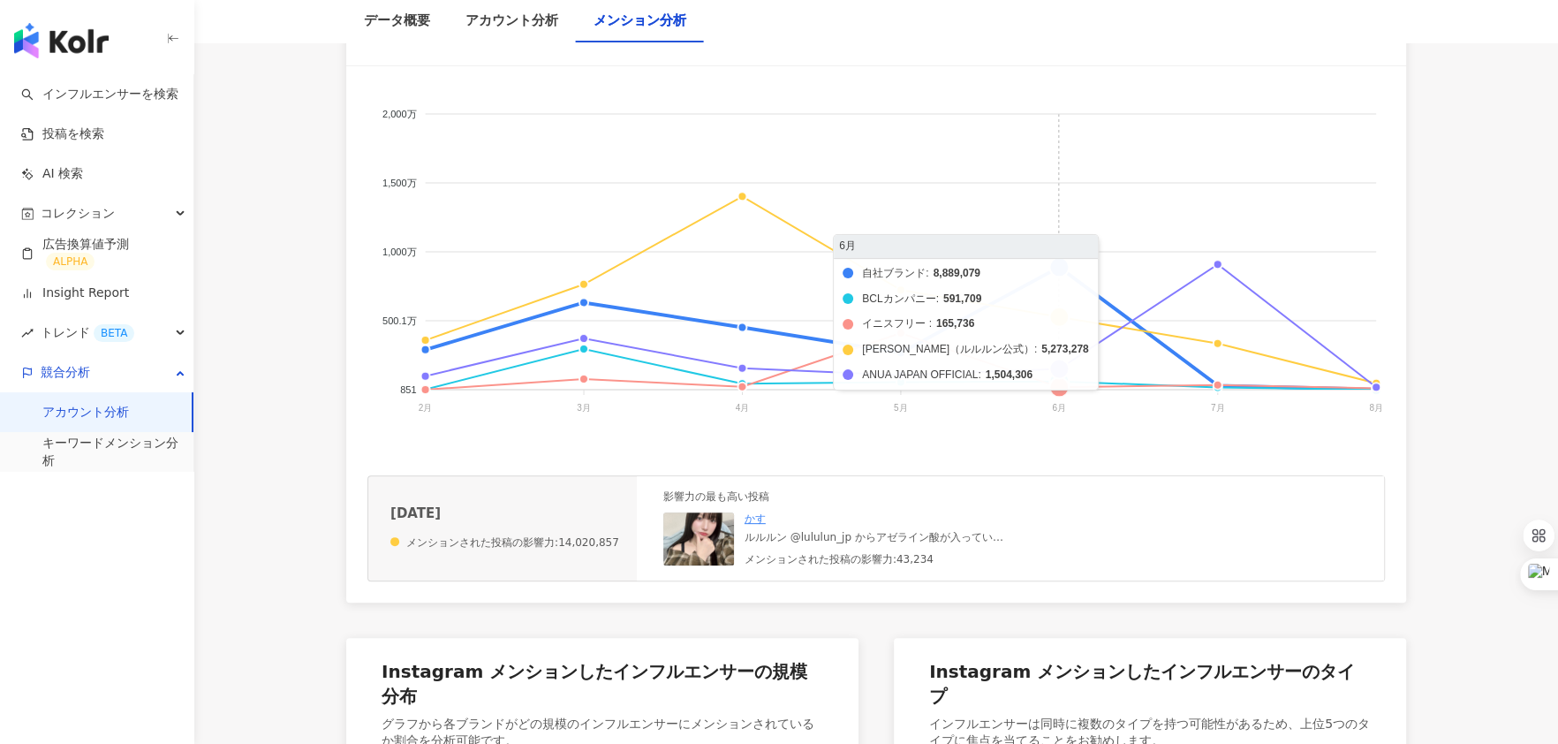
scroll to position [384, 0]
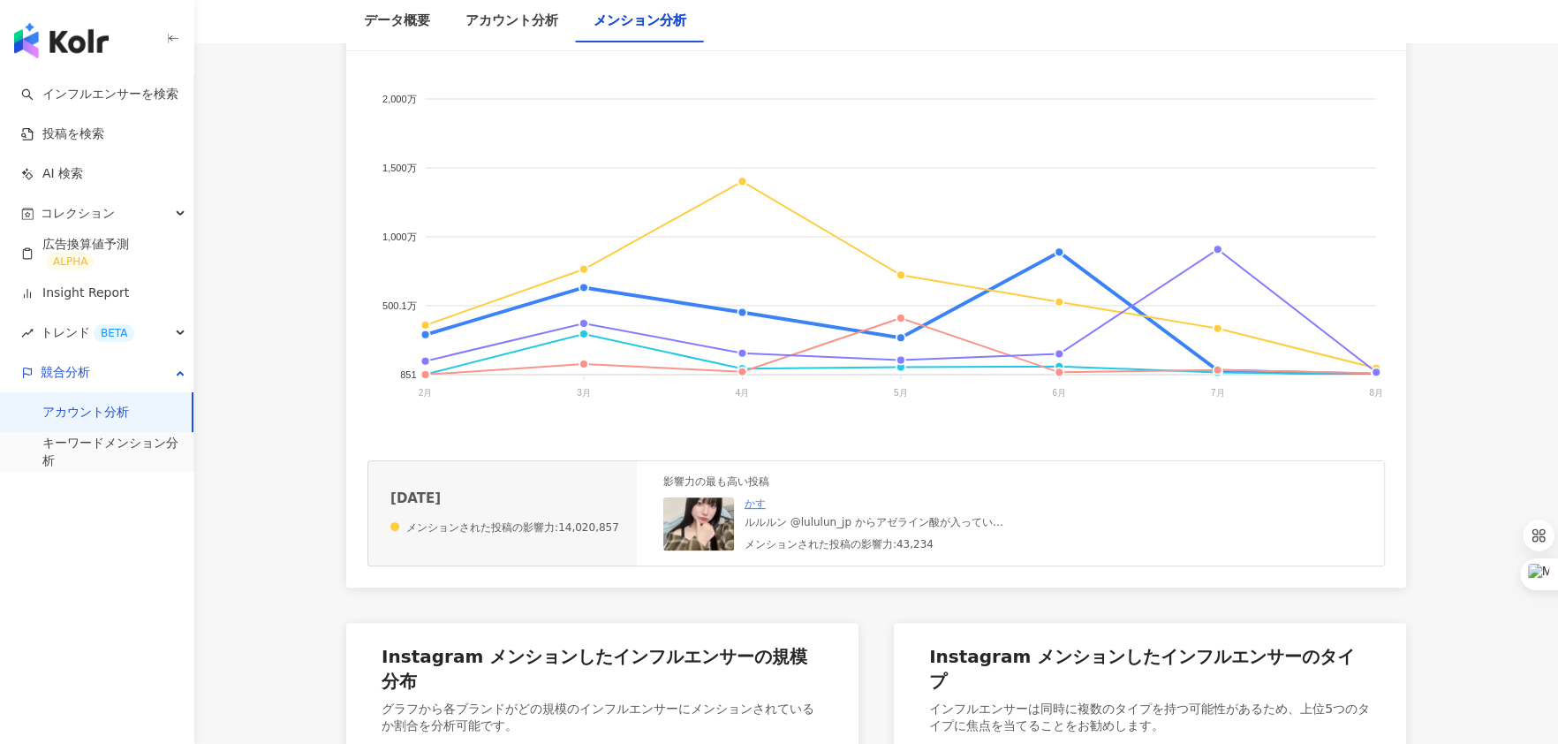
click at [690, 518] on img at bounding box center [698, 523] width 71 height 53
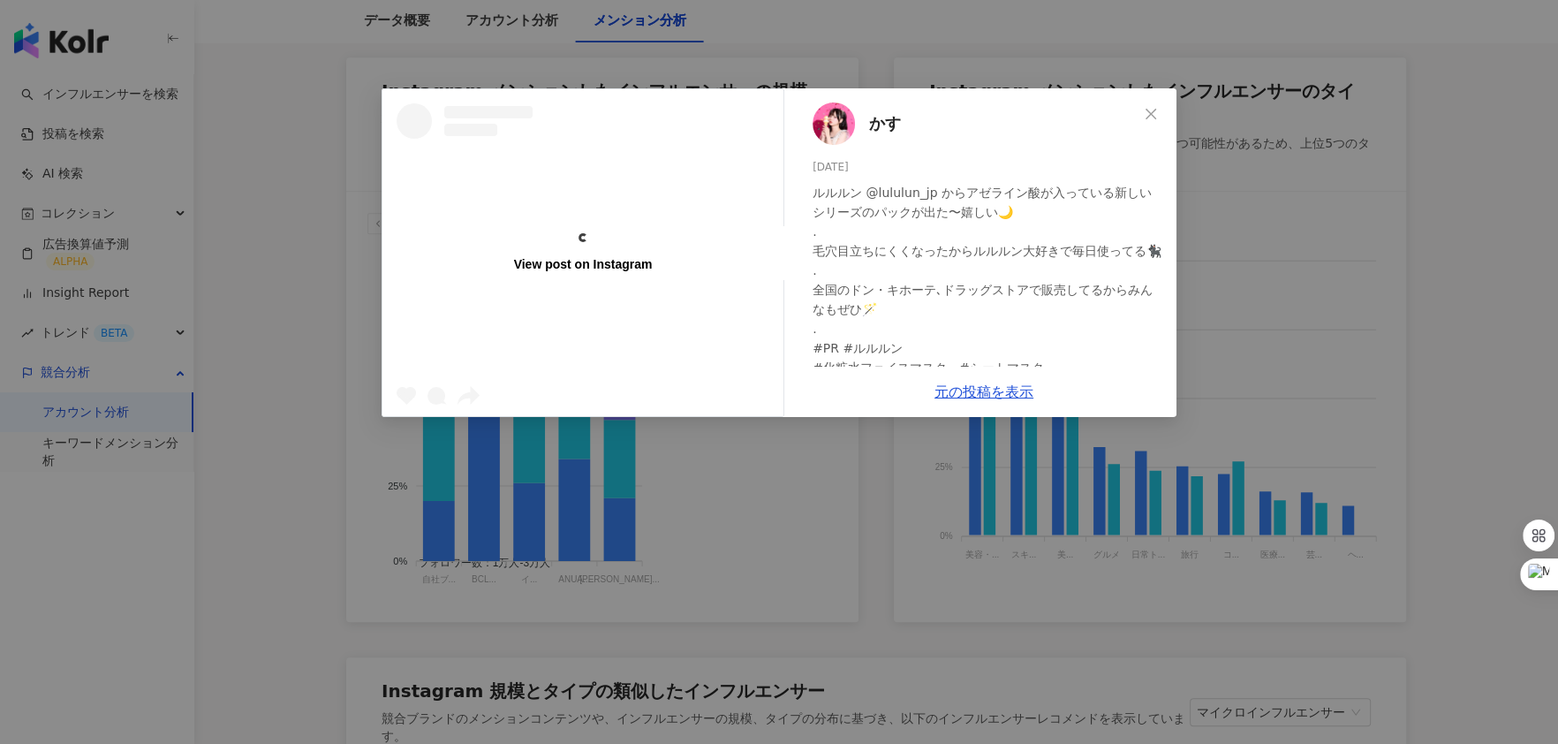
scroll to position [951, 0]
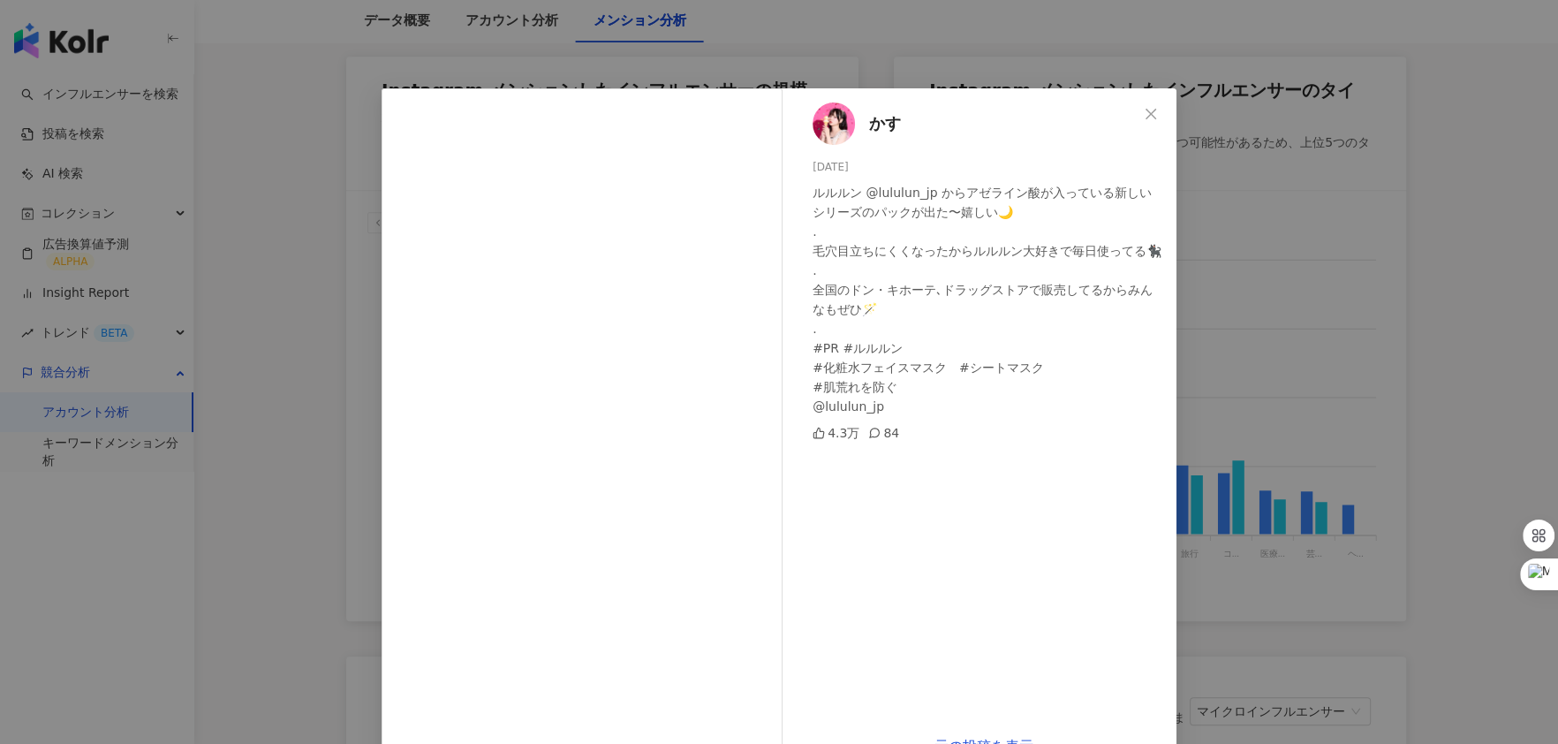
click at [1149, 113] on icon "close" at bounding box center [1151, 114] width 14 height 14
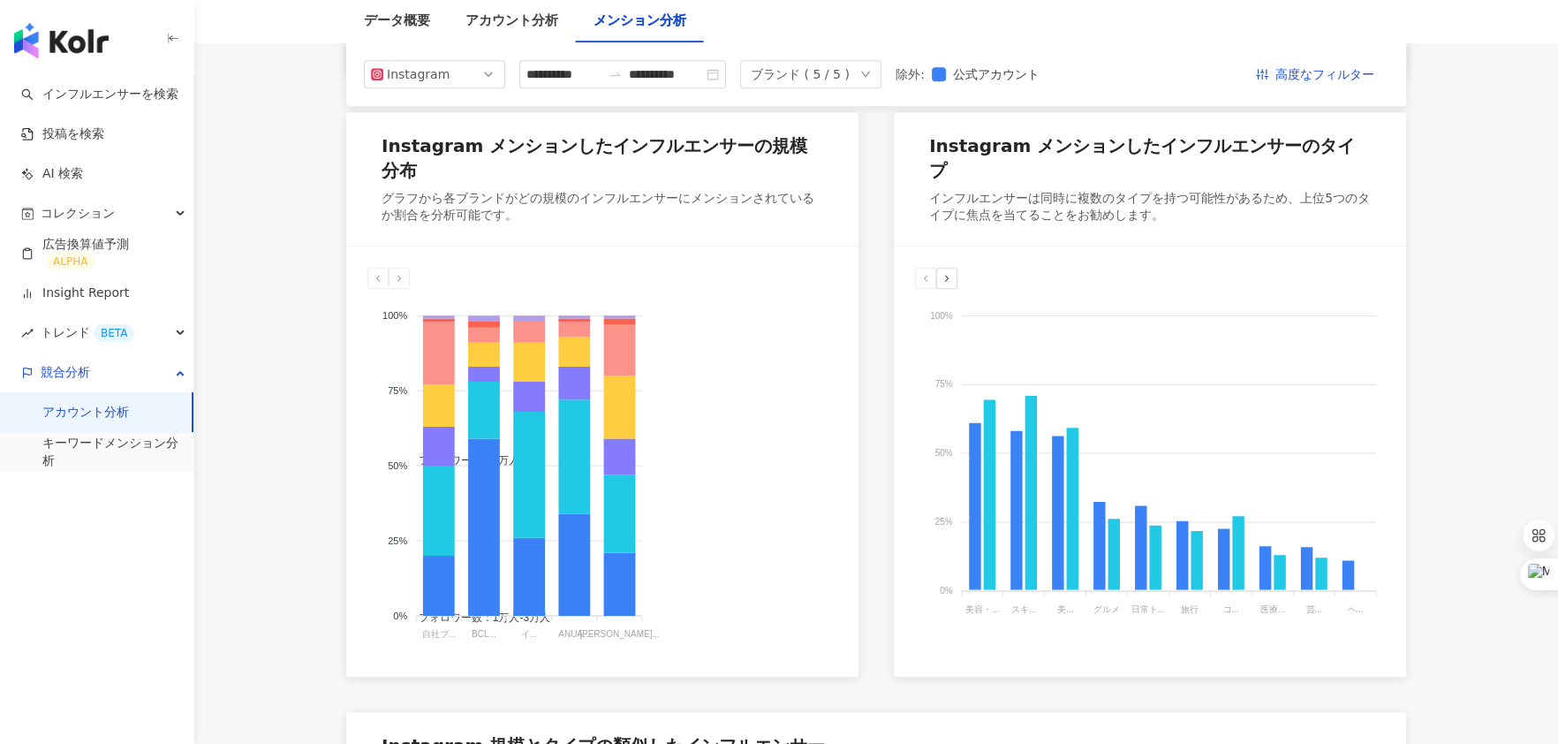
scroll to position [0, 0]
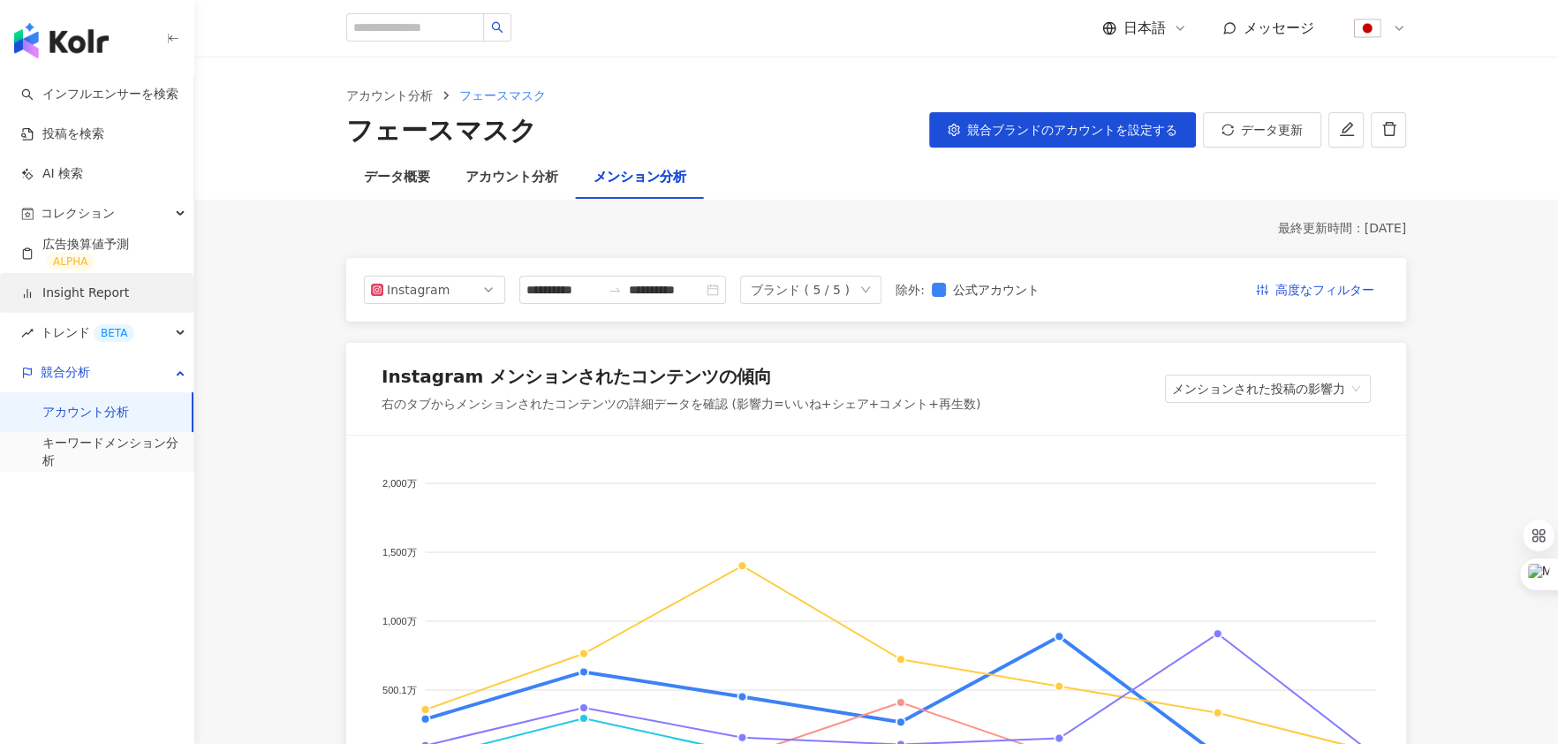
click at [95, 294] on link "Insight Report" at bounding box center [75, 293] width 108 height 18
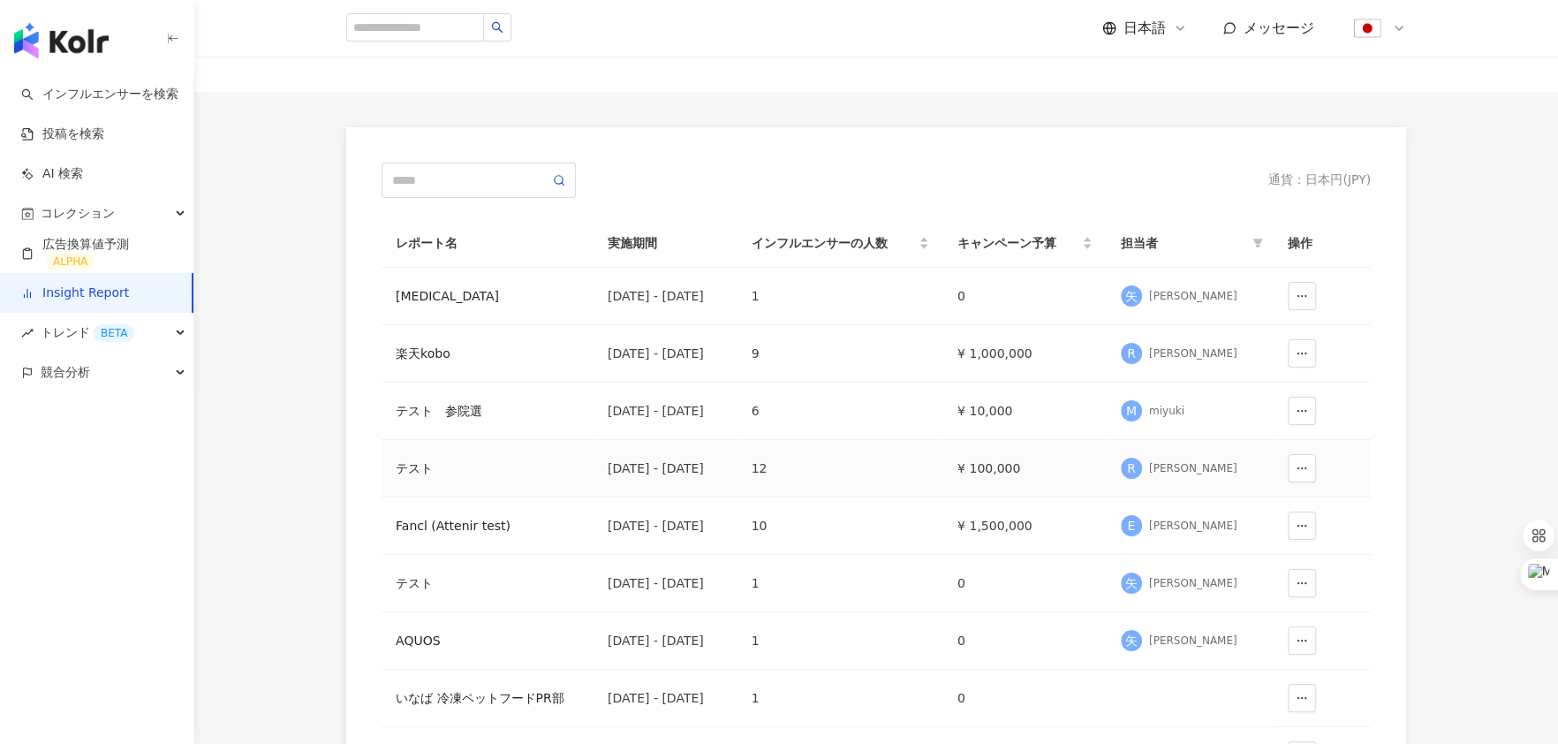
scroll to position [75, 0]
click at [415, 516] on div "Fancl (Attenir test)" at bounding box center [488, 522] width 184 height 19
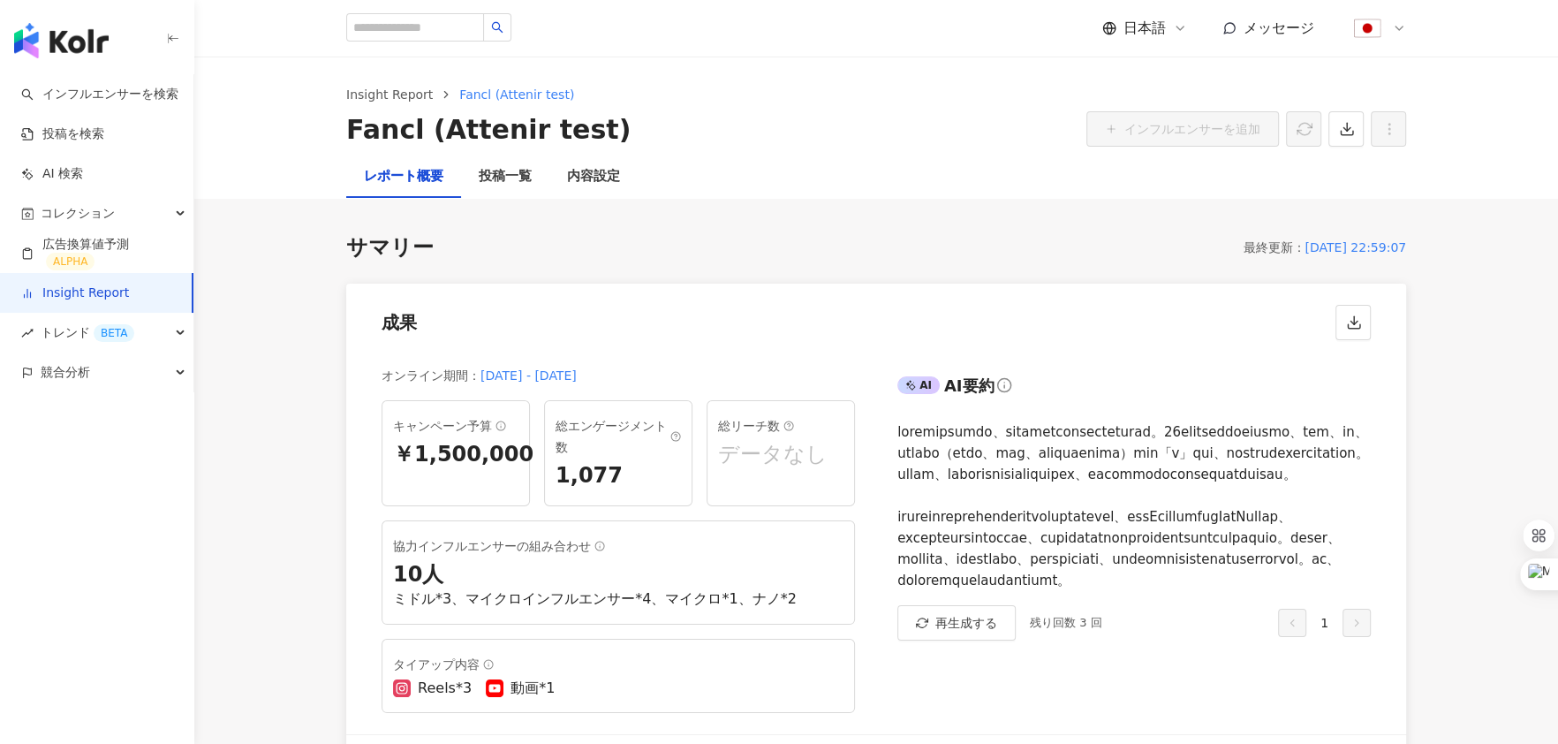
click at [79, 38] on img "button" at bounding box center [61, 40] width 95 height 35
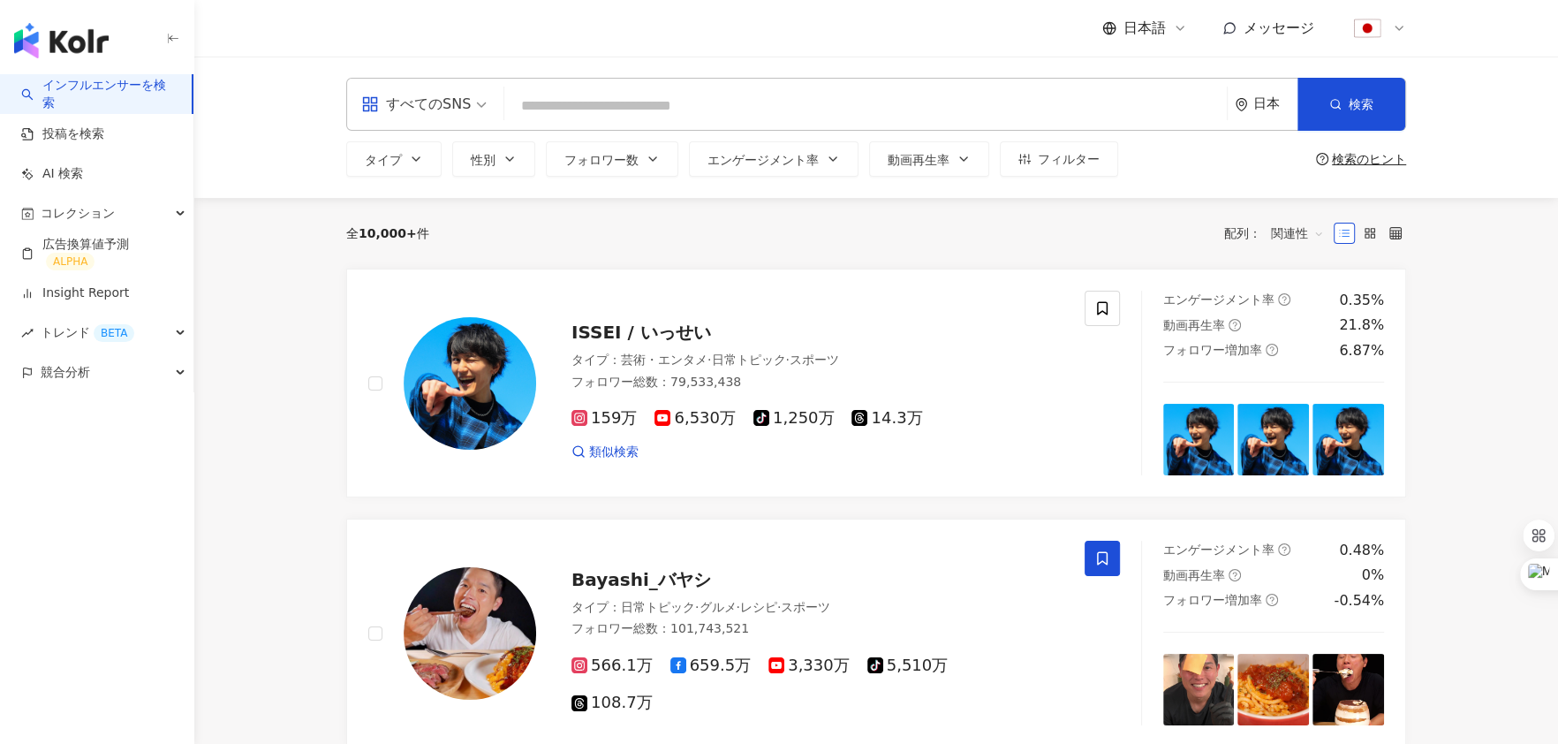
click at [534, 114] on input "search" at bounding box center [865, 106] width 708 height 34
click at [386, 156] on span "タイプ" at bounding box center [383, 160] width 37 height 14
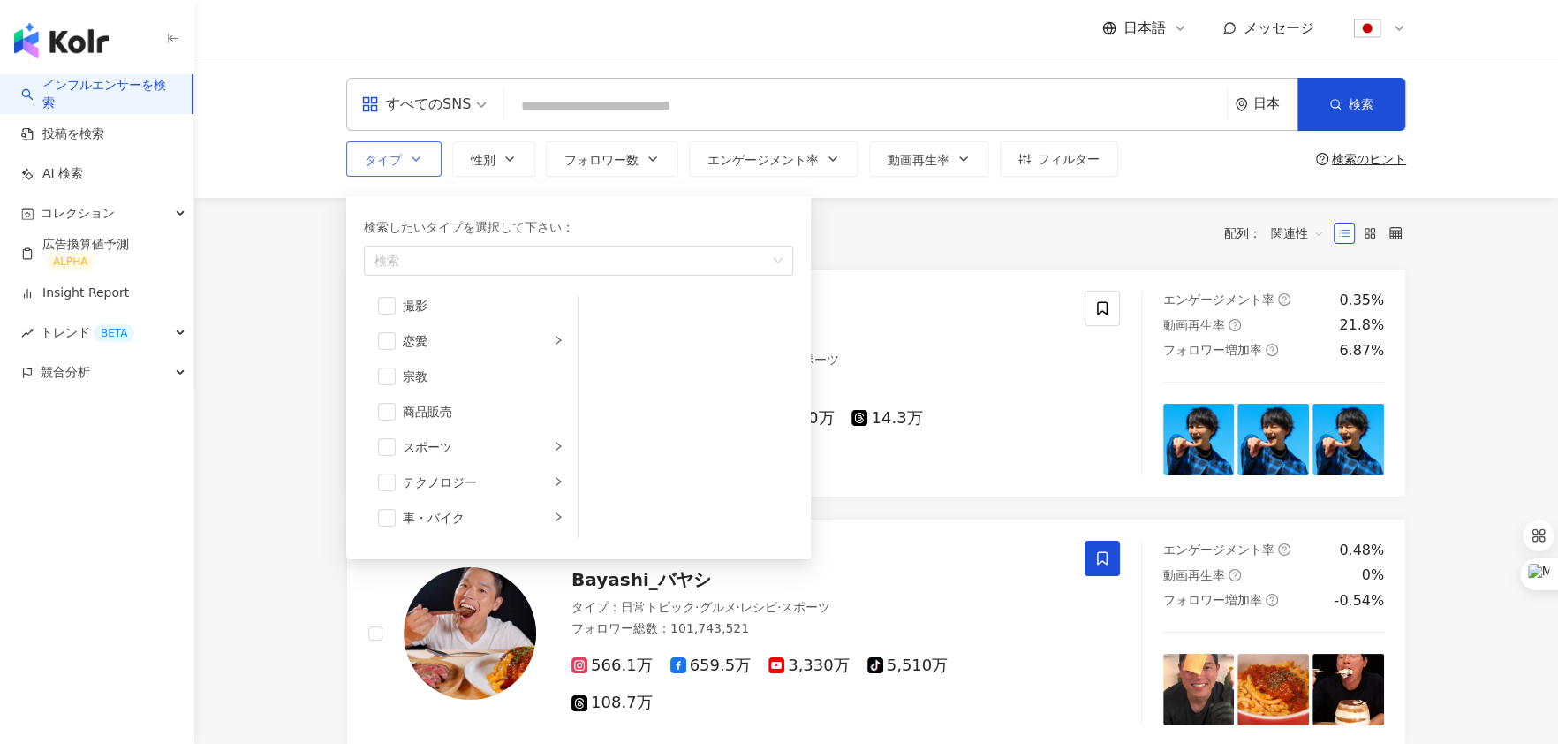
scroll to position [549, 0]
click at [382, 466] on span "button" at bounding box center [387, 475] width 18 height 18
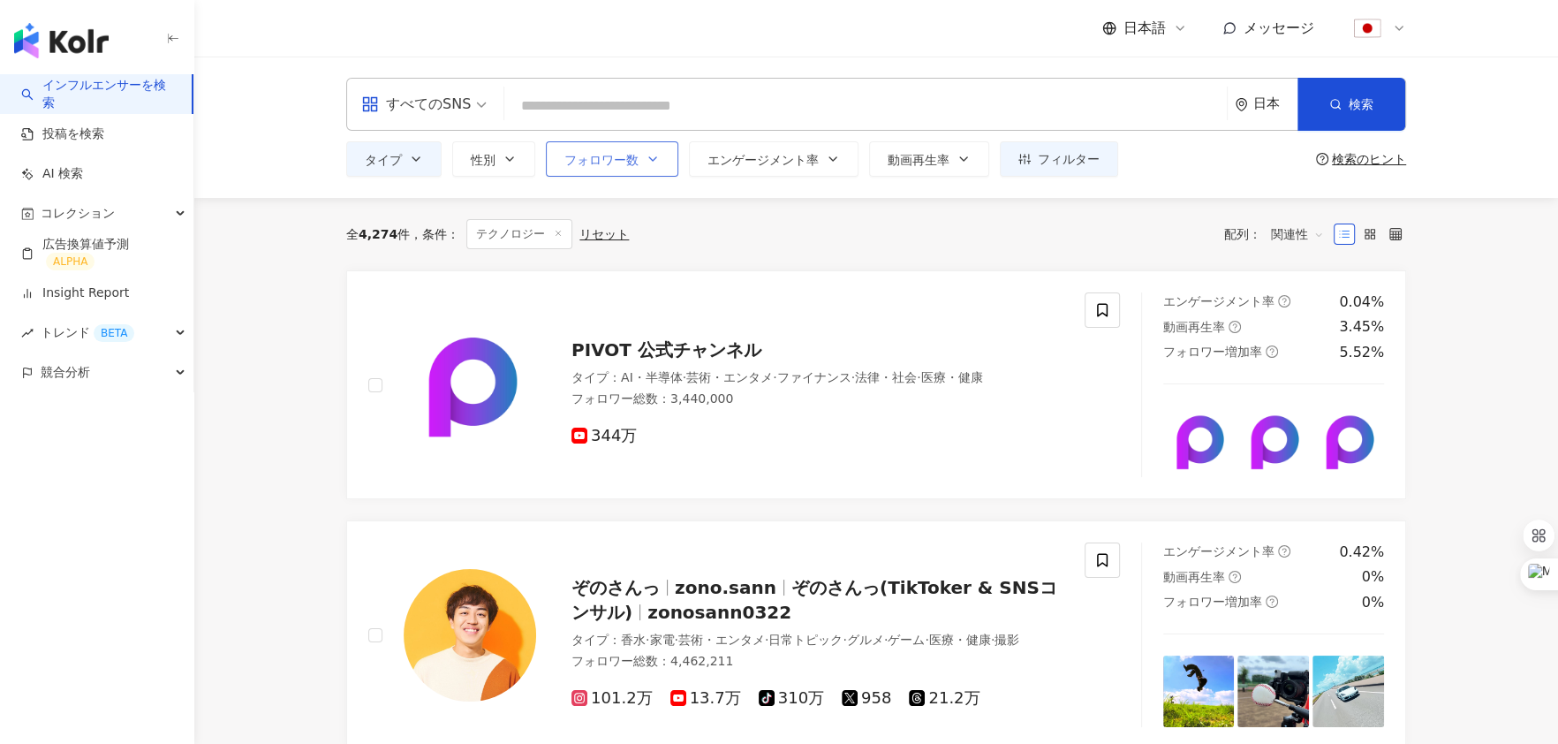
click at [661, 165] on button "フォロワー数" at bounding box center [612, 158] width 133 height 35
click at [1090, 250] on div "全 4,274 件 条件 ： テクノロジー リセット 配列： 関連性" at bounding box center [876, 234] width 1060 height 72
click at [797, 162] on span "エンゲージメント率" at bounding box center [763, 160] width 111 height 14
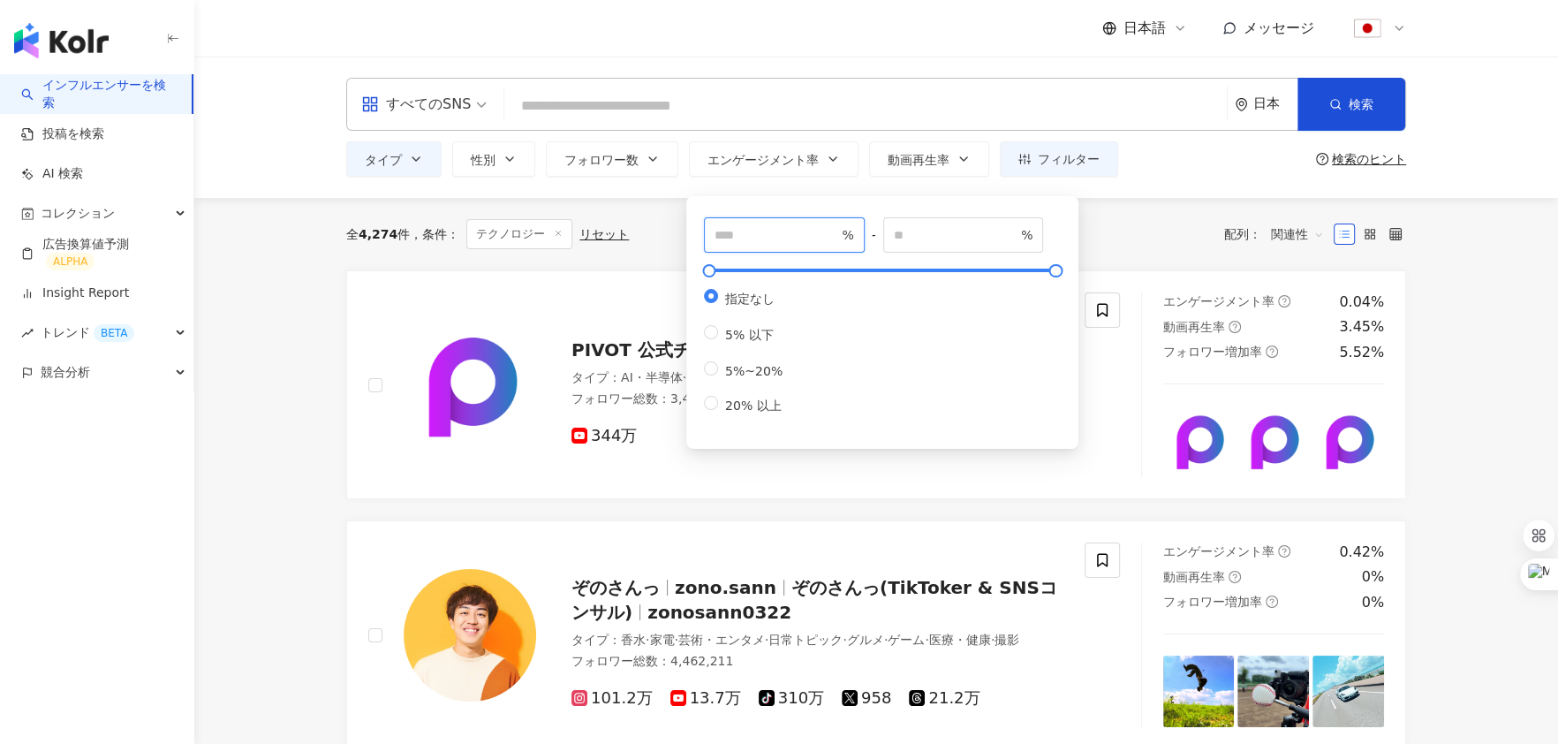
click at [731, 229] on input "number" at bounding box center [777, 234] width 124 height 19
type input "***"
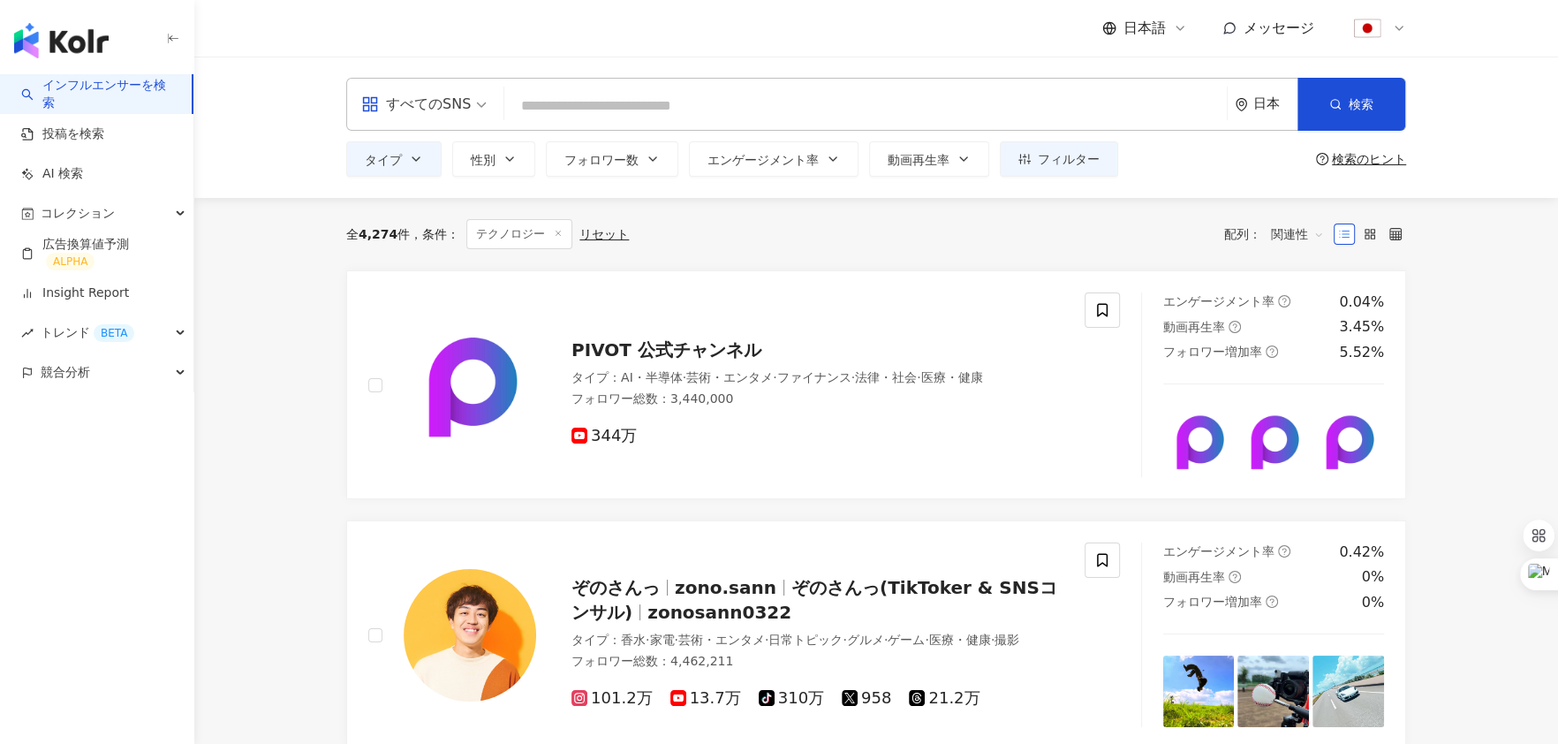
click at [1126, 234] on div "全 4,274 件 条件 ： テクノロジー リセット 配列： 関連性" at bounding box center [876, 234] width 1060 height 30
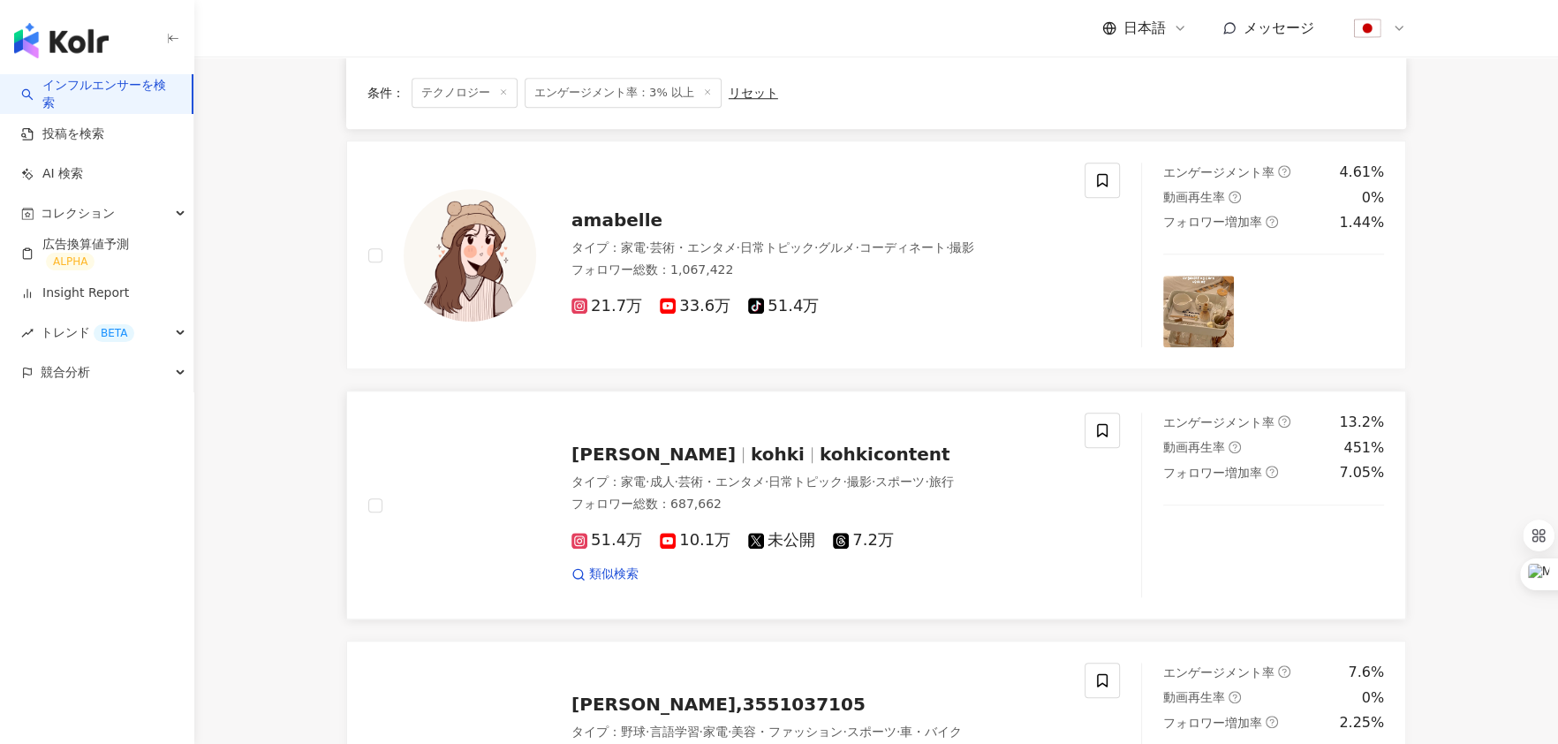
scroll to position [1434, 0]
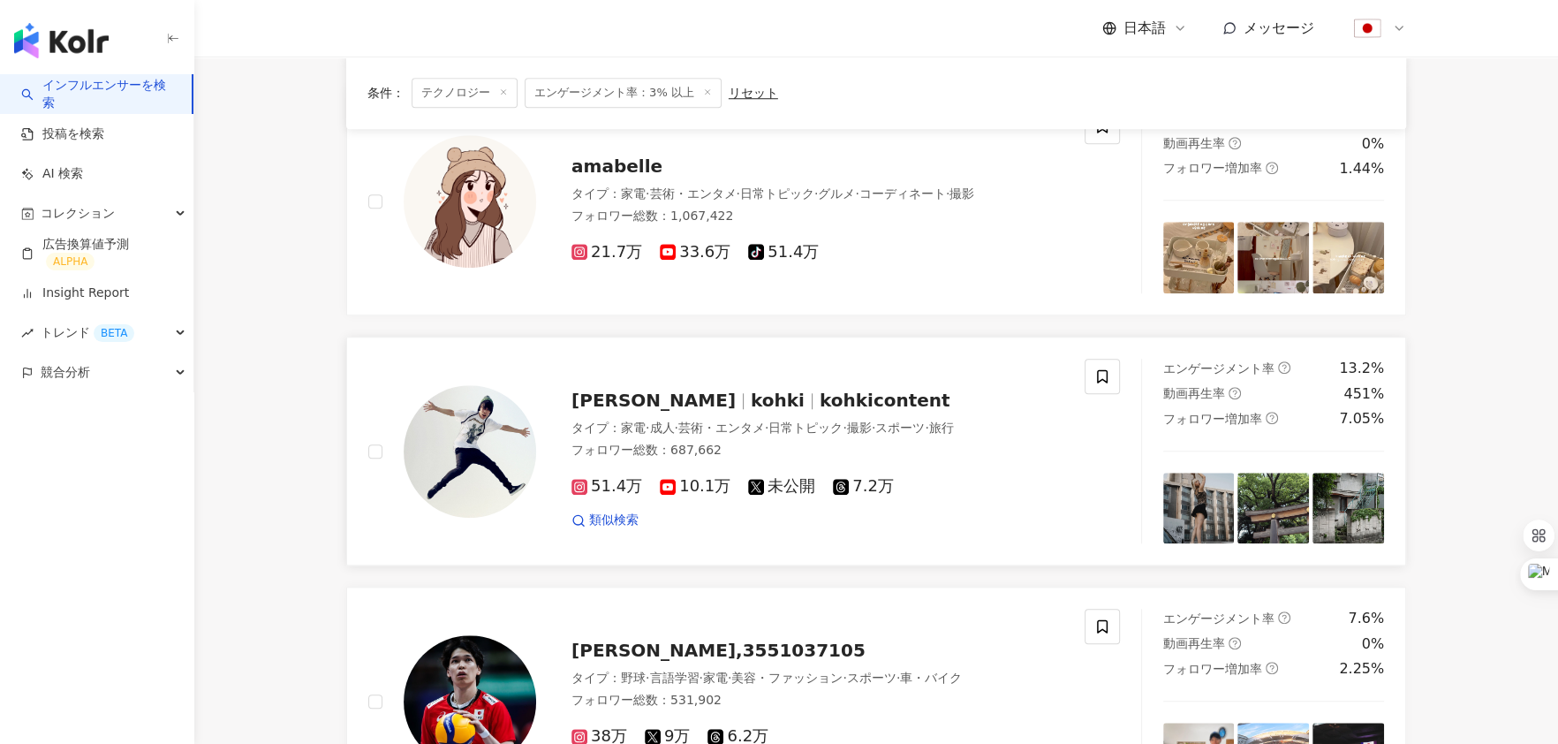
click at [625, 390] on span "Kohki Yamaguchi" at bounding box center [654, 400] width 164 height 21
click at [625, 155] on span "amabelle" at bounding box center [617, 165] width 91 height 21
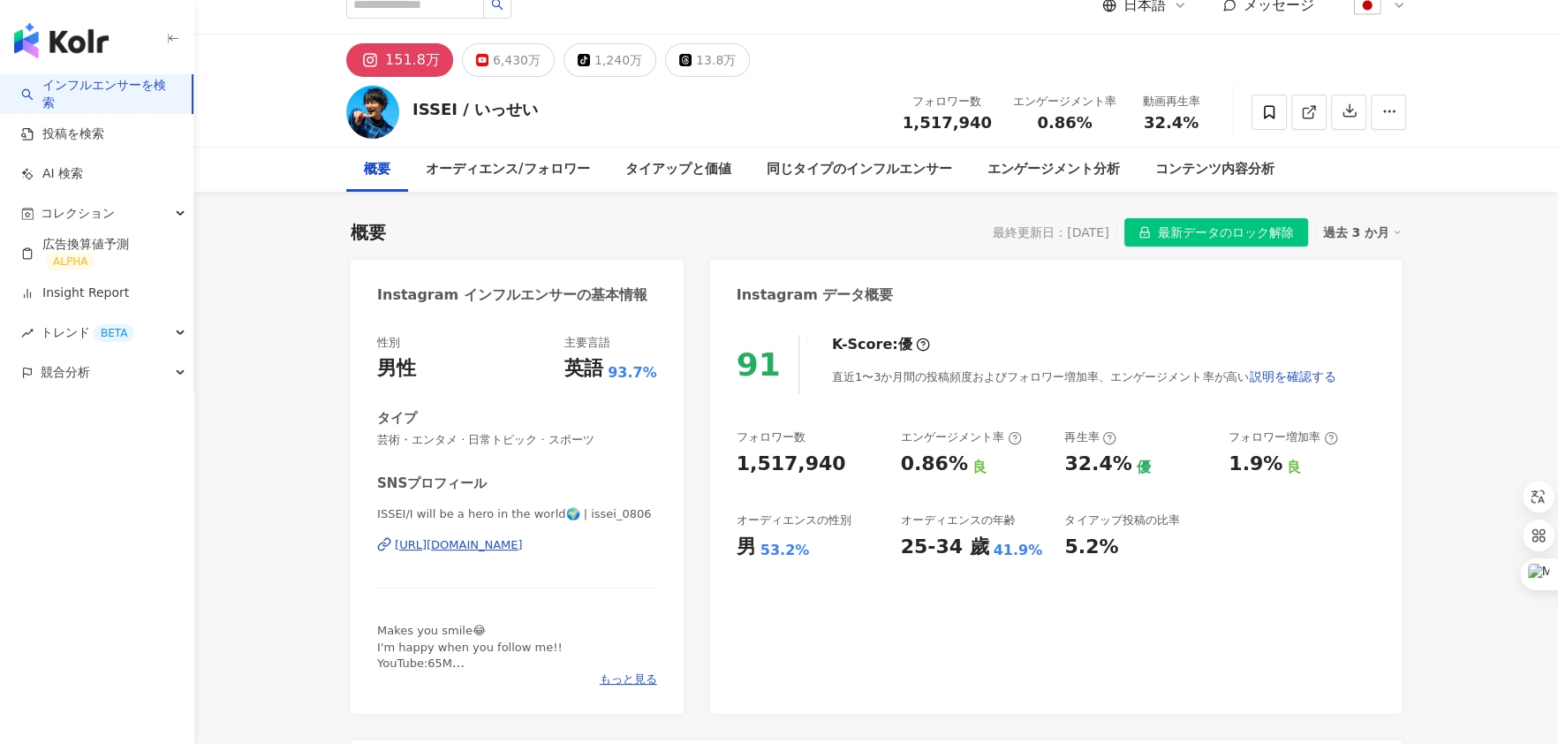
scroll to position [20, 0]
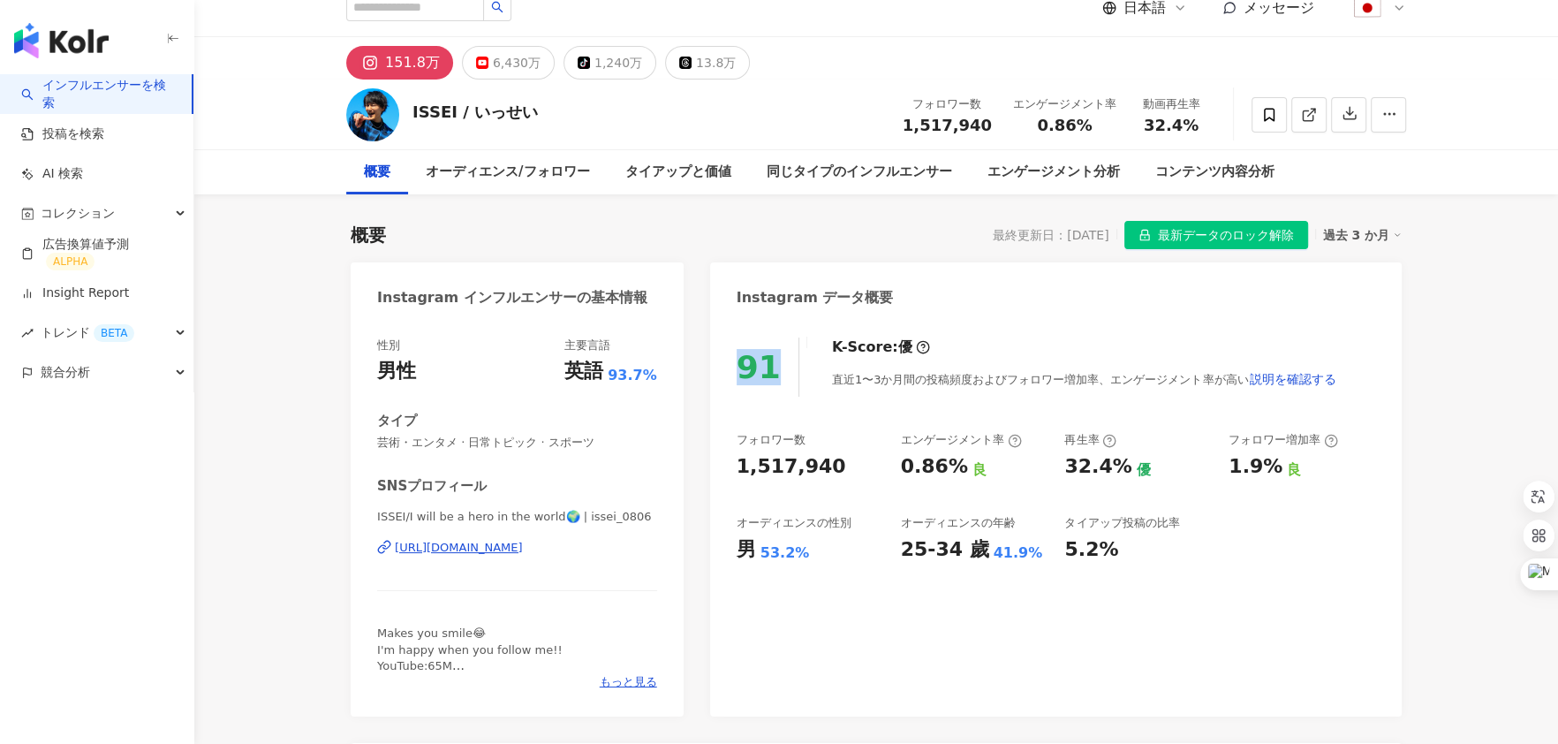
drag, startPoint x: 768, startPoint y: 367, endPoint x: 740, endPoint y: 357, distance: 29.1
click at [740, 359] on div "91" at bounding box center [759, 367] width 44 height 36
click at [762, 322] on div "91 K-Score : 優 直近1〜3か月間の投稿頻度およびフォロワー増加率、エンゲージメント率が高い 説明を確認する フォロワー数 1,517,940 エ…" at bounding box center [1056, 518] width 692 height 397
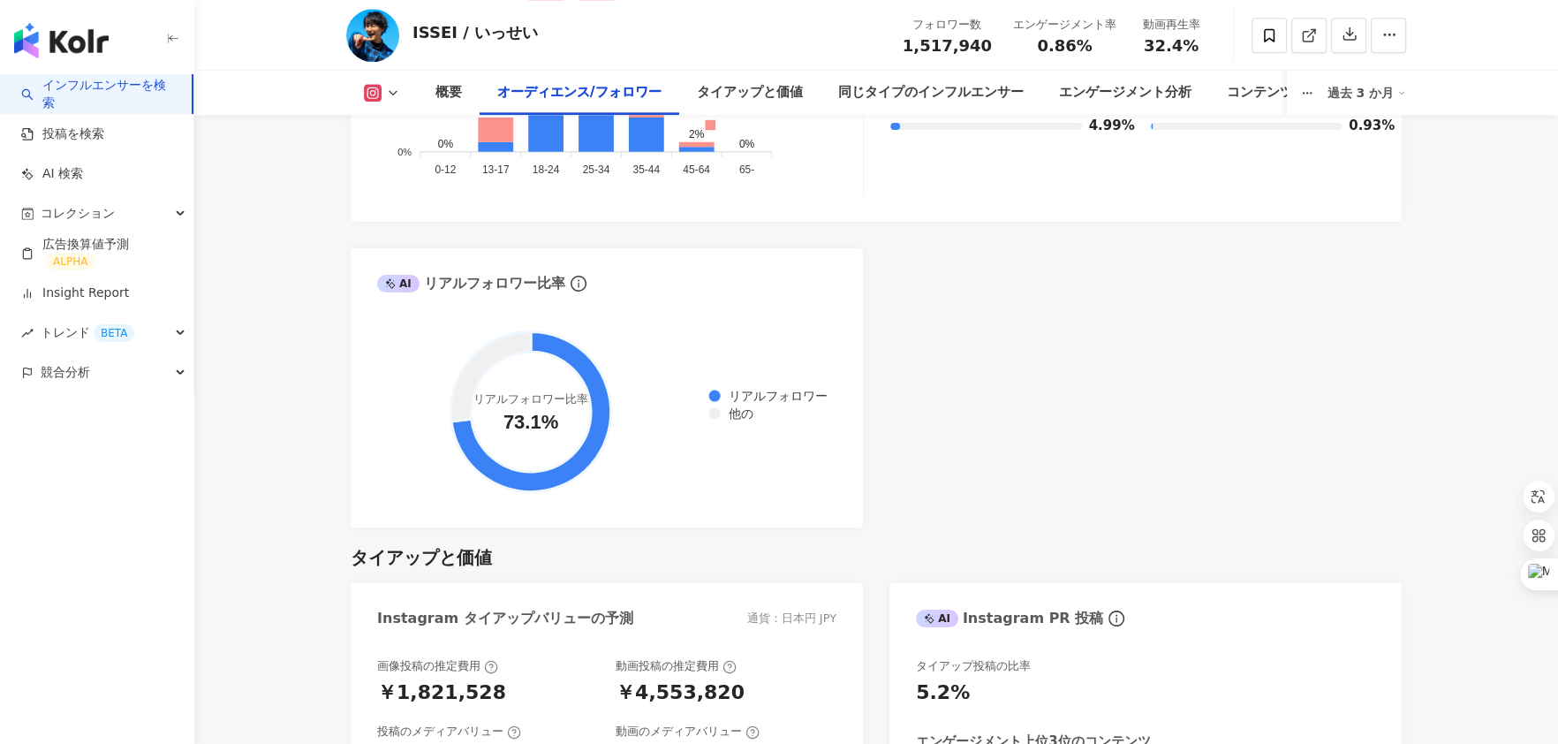
scroll to position [2020, 0]
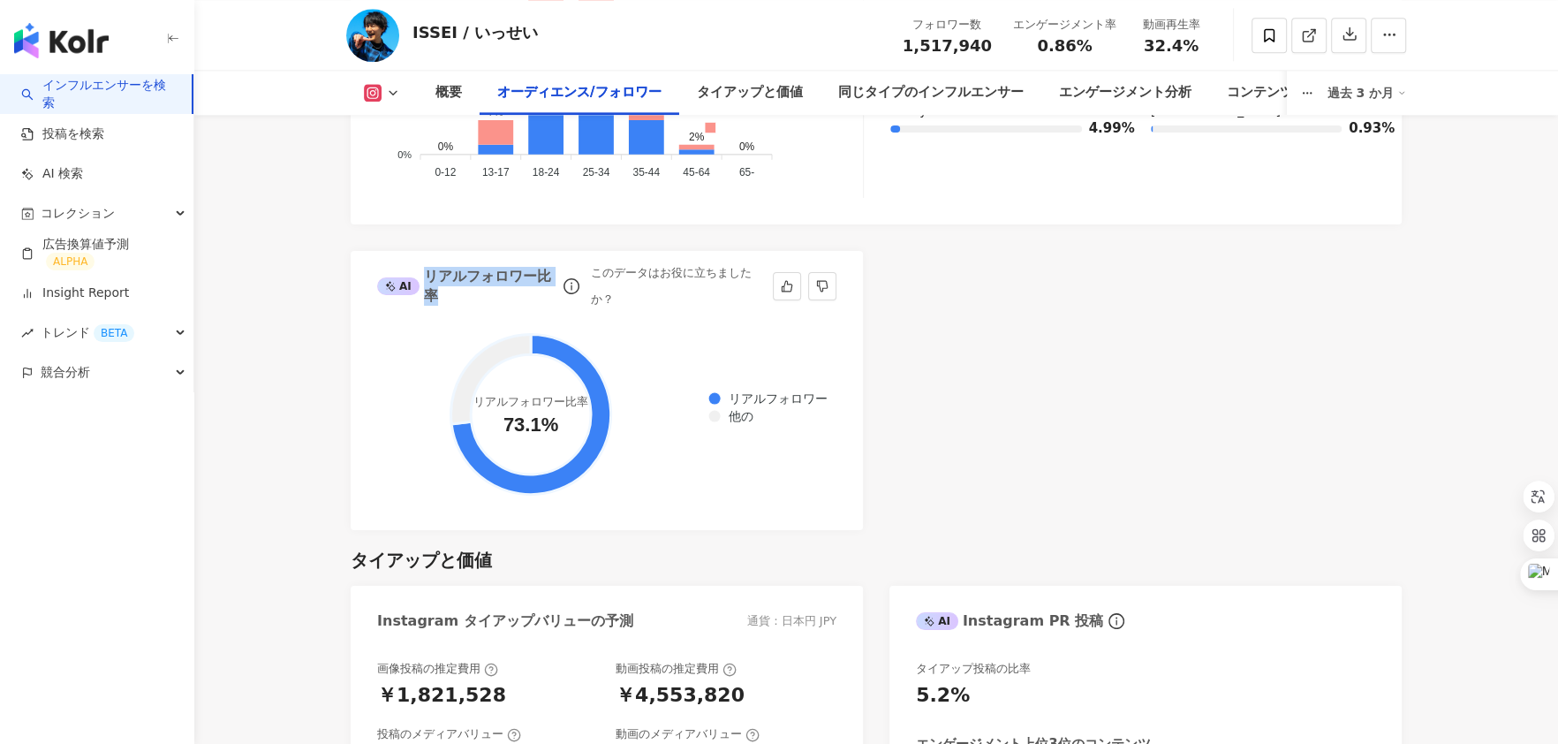
drag, startPoint x: 423, startPoint y: 249, endPoint x: 510, endPoint y: 270, distance: 89.1
click at [510, 270] on div "AI リアルフォロワー比率" at bounding box center [467, 287] width 181 height 40
click at [746, 326] on foreignobject "リアルフォロワー 他の" at bounding box center [606, 415] width 459 height 178
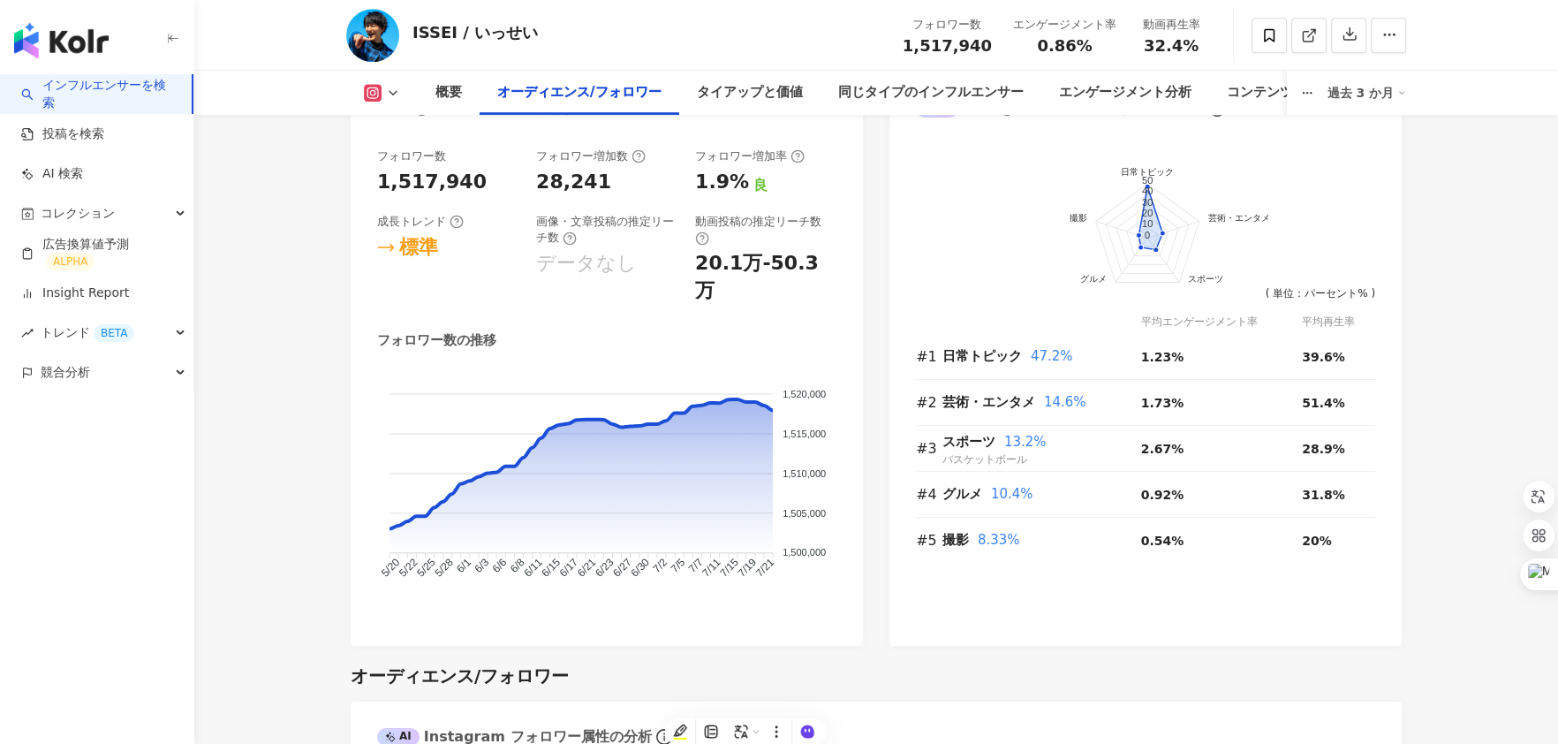
scroll to position [0, 0]
